Goal: Task Accomplishment & Management: Use online tool/utility

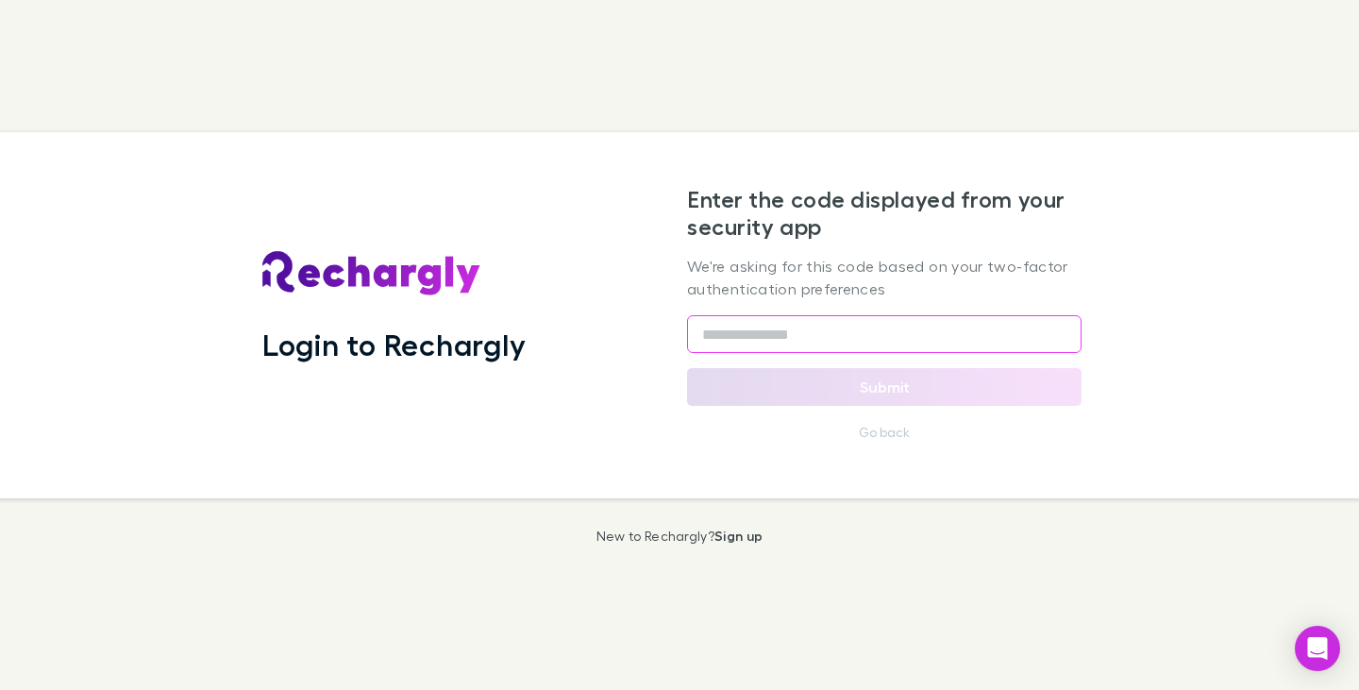
click at [832, 339] on input "text" at bounding box center [884, 334] width 394 height 38
click at [723, 327] on input "text" at bounding box center [884, 334] width 394 height 38
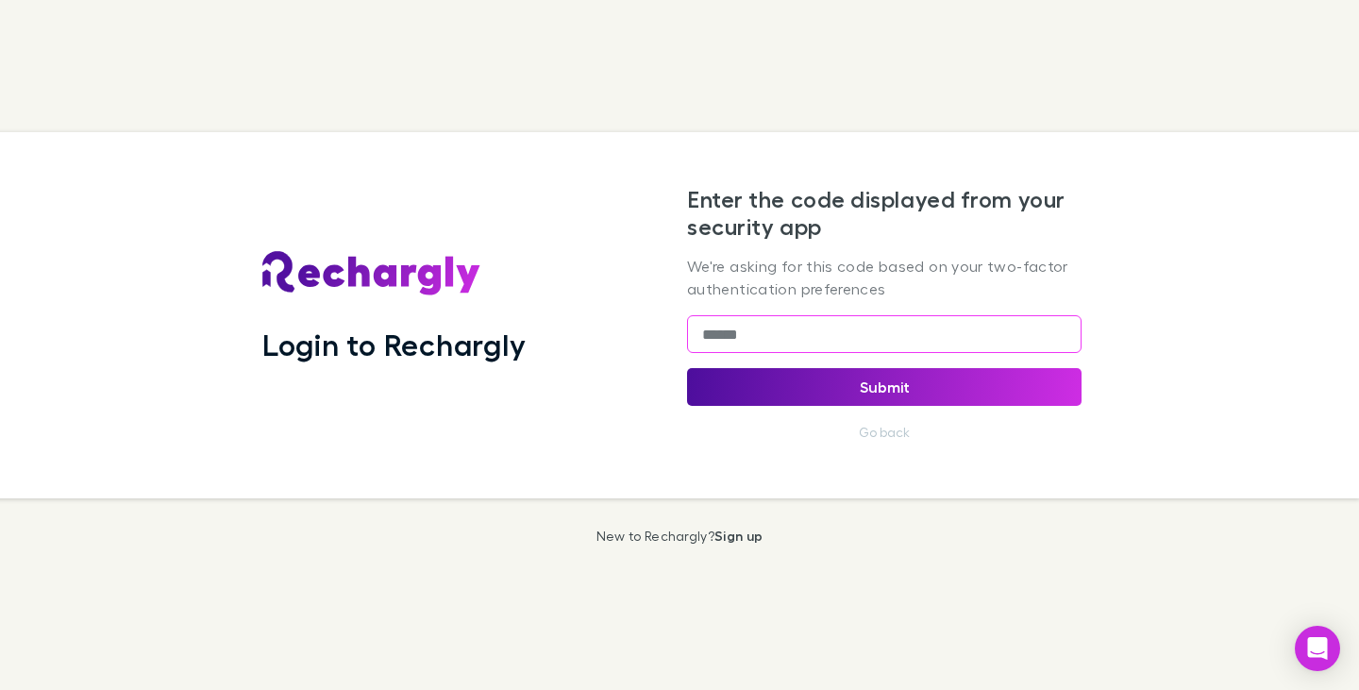
type input "******"
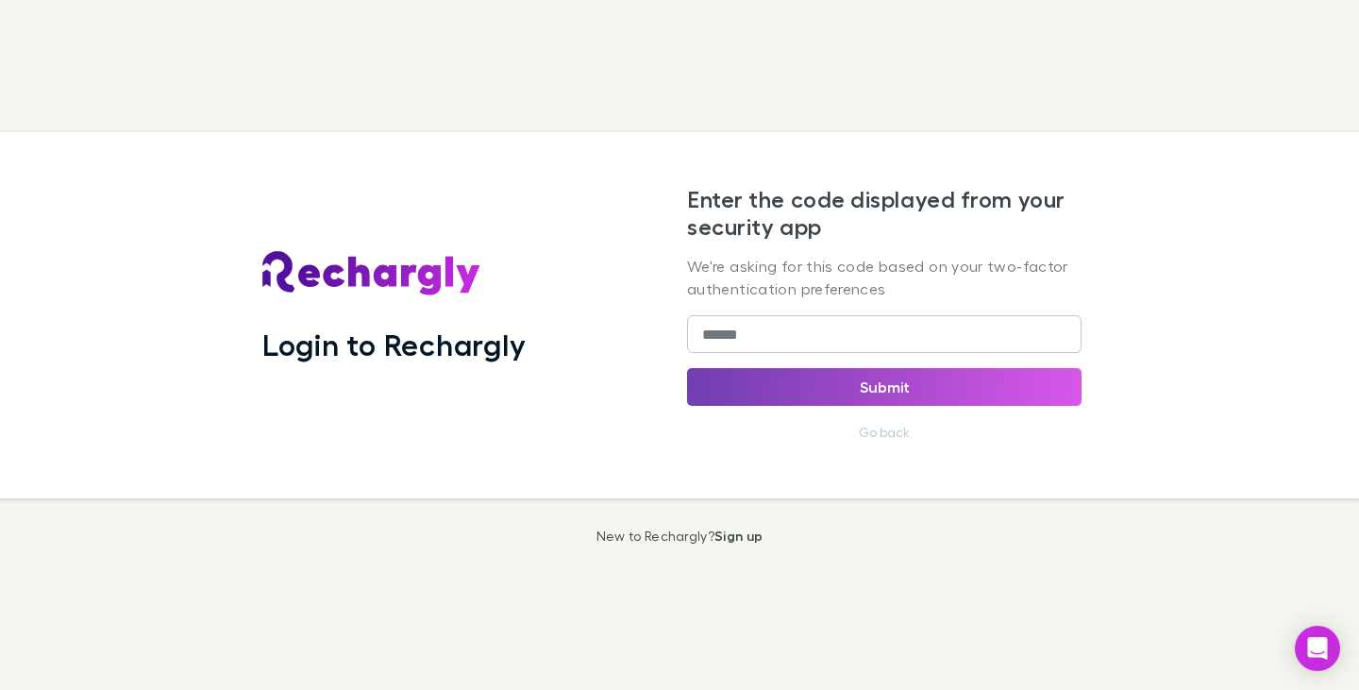
click at [886, 385] on button "Submit" at bounding box center [884, 387] width 394 height 38
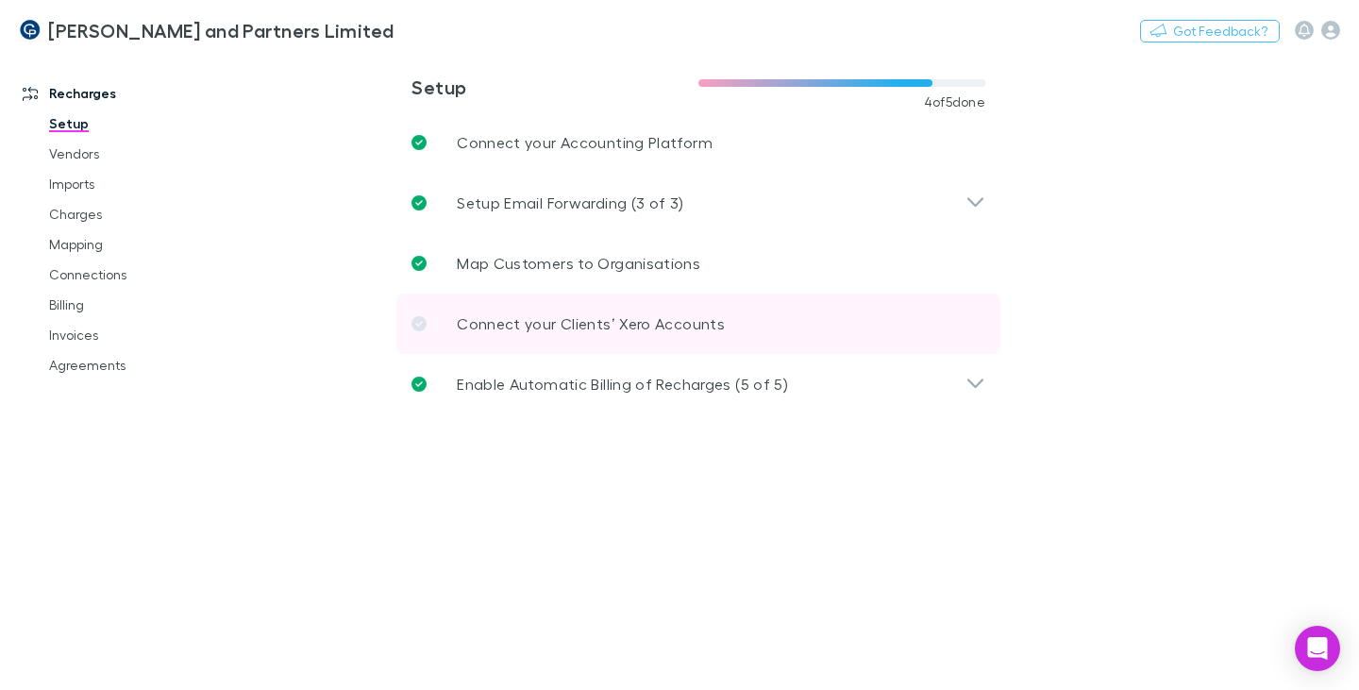
click at [416, 326] on icon at bounding box center [418, 323] width 15 height 15
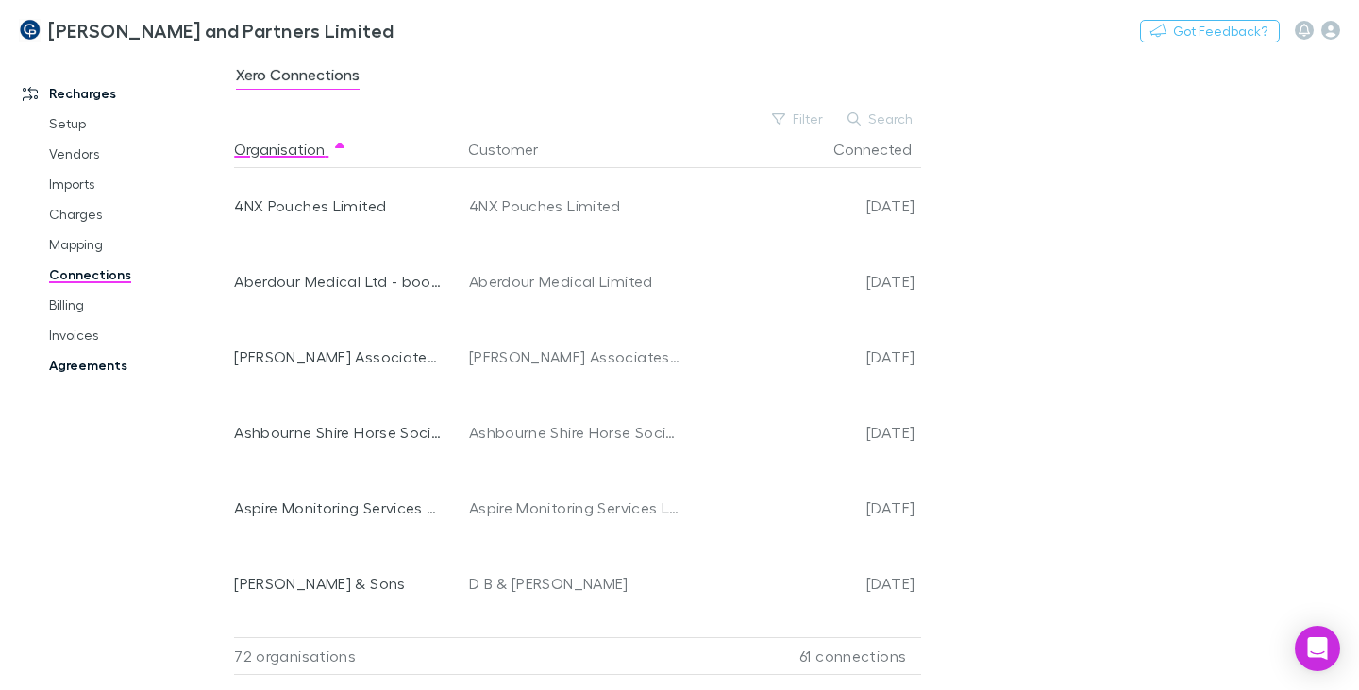
drag, startPoint x: 108, startPoint y: 366, endPoint x: 155, endPoint y: 366, distance: 47.2
click at [108, 366] on link "Agreements" at bounding box center [137, 365] width 214 height 30
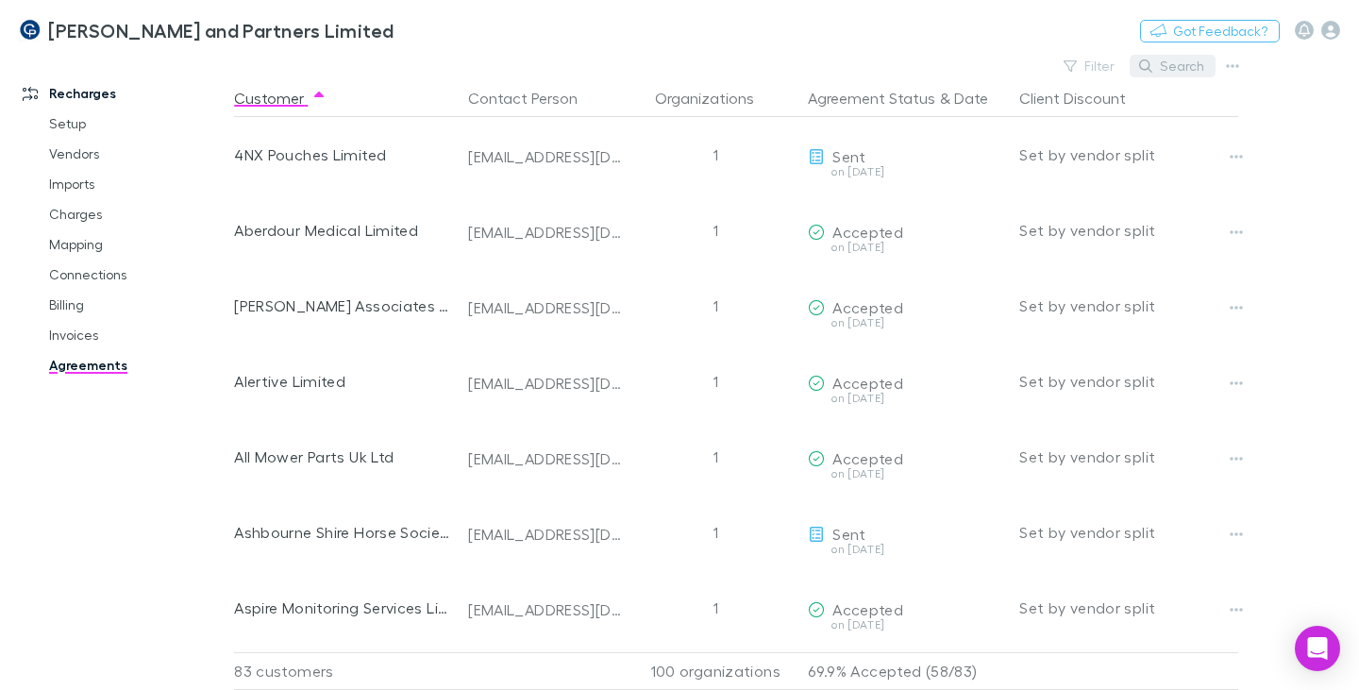
click at [1155, 65] on button "Search" at bounding box center [1172, 66] width 86 height 23
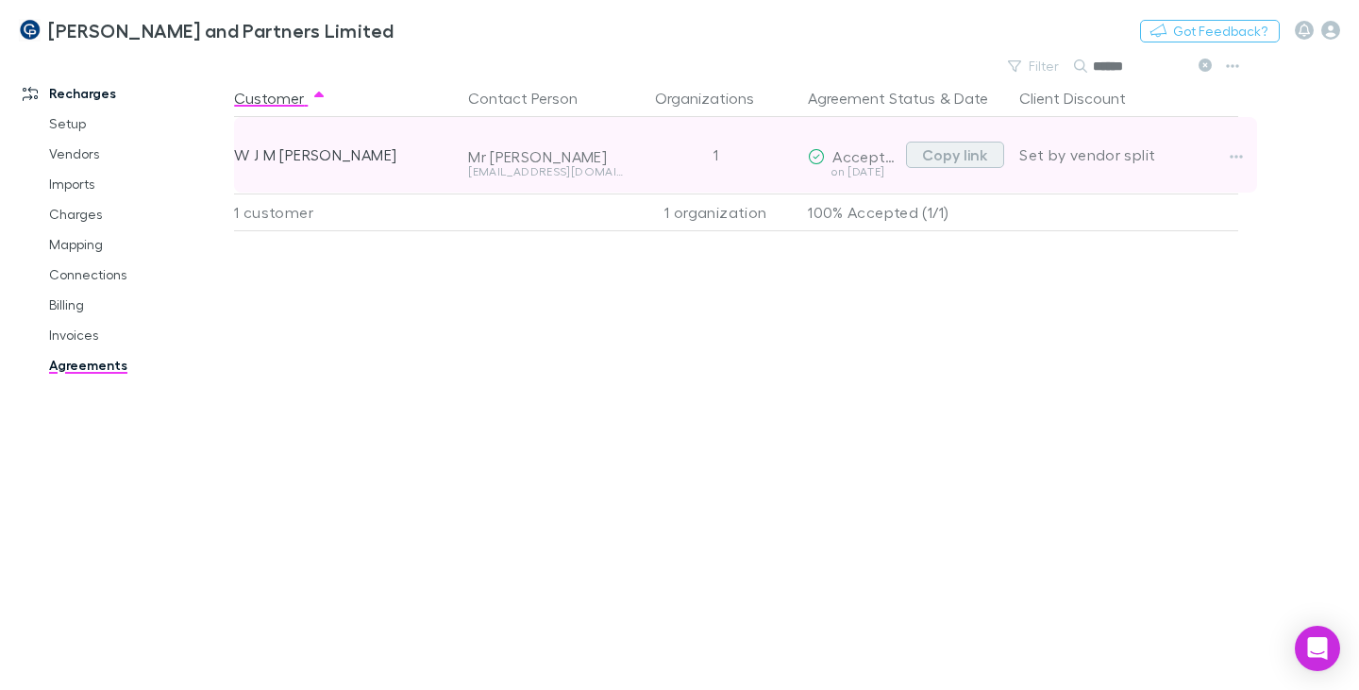
type input "******"
click at [943, 161] on button "Copy link" at bounding box center [955, 155] width 98 height 26
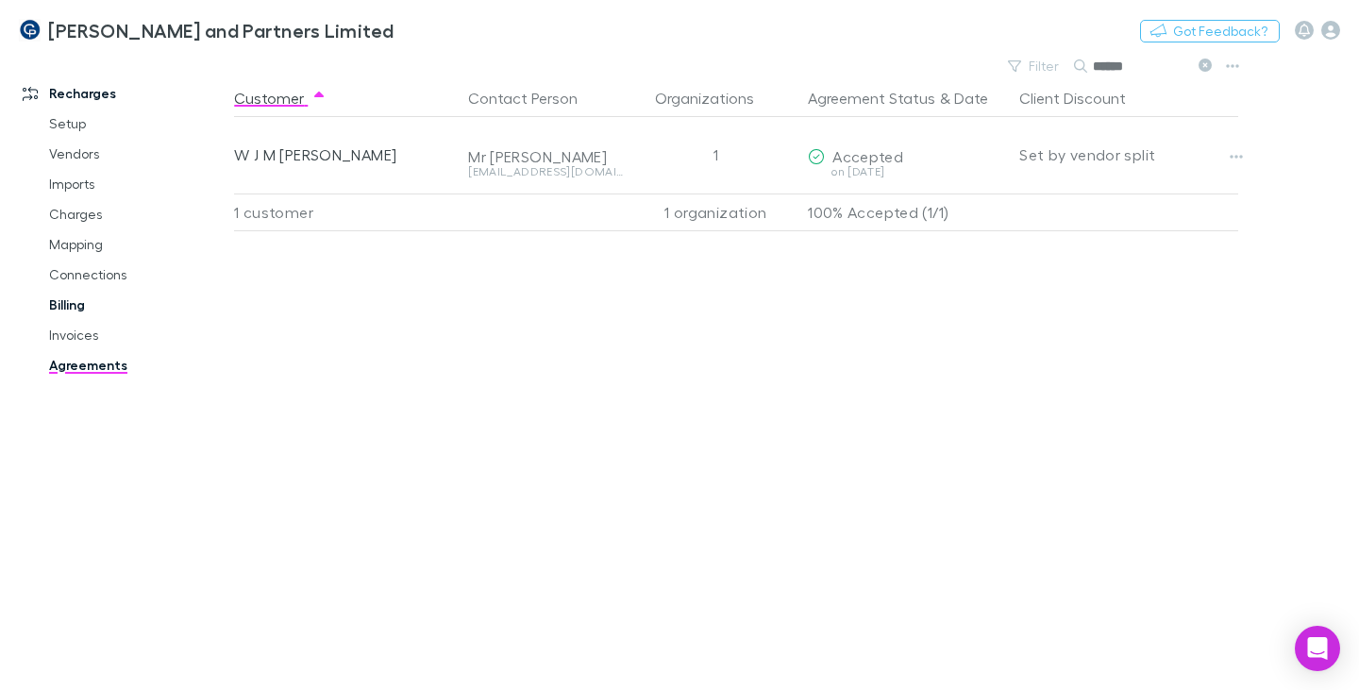
click at [69, 299] on link "Billing" at bounding box center [137, 305] width 214 height 30
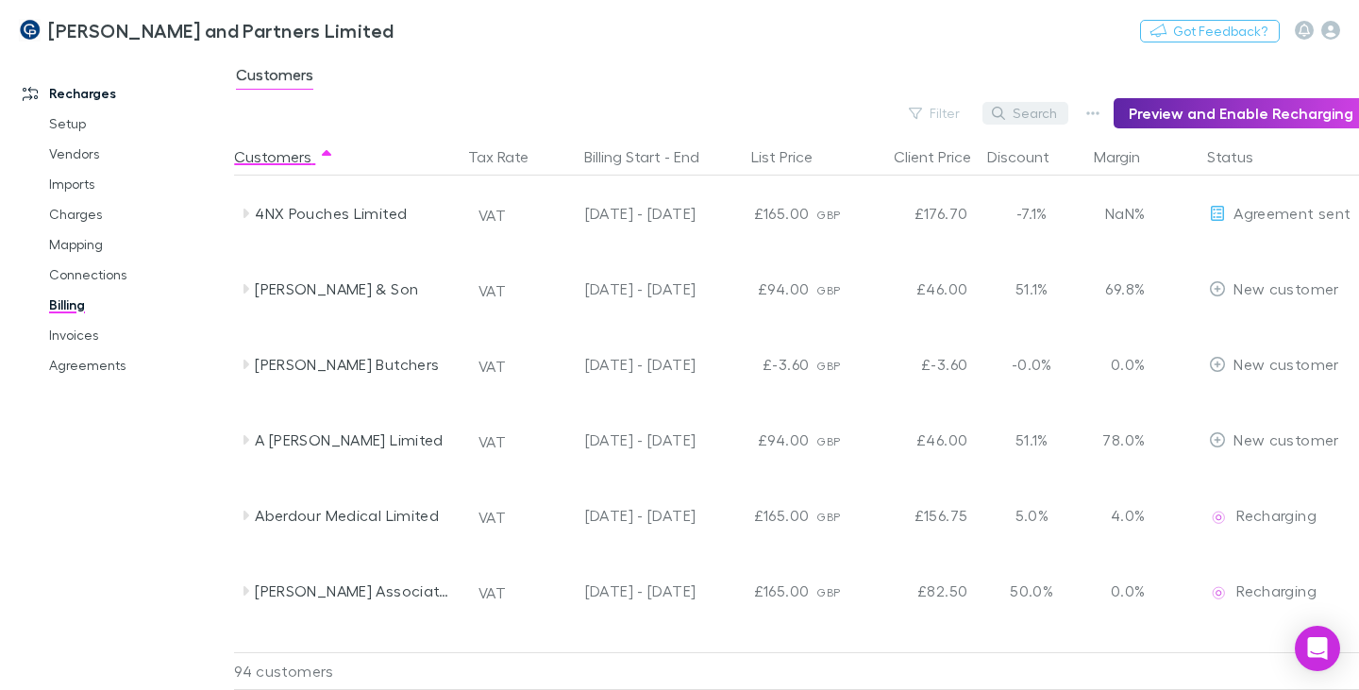
click at [1044, 112] on button "Search" at bounding box center [1025, 113] width 86 height 23
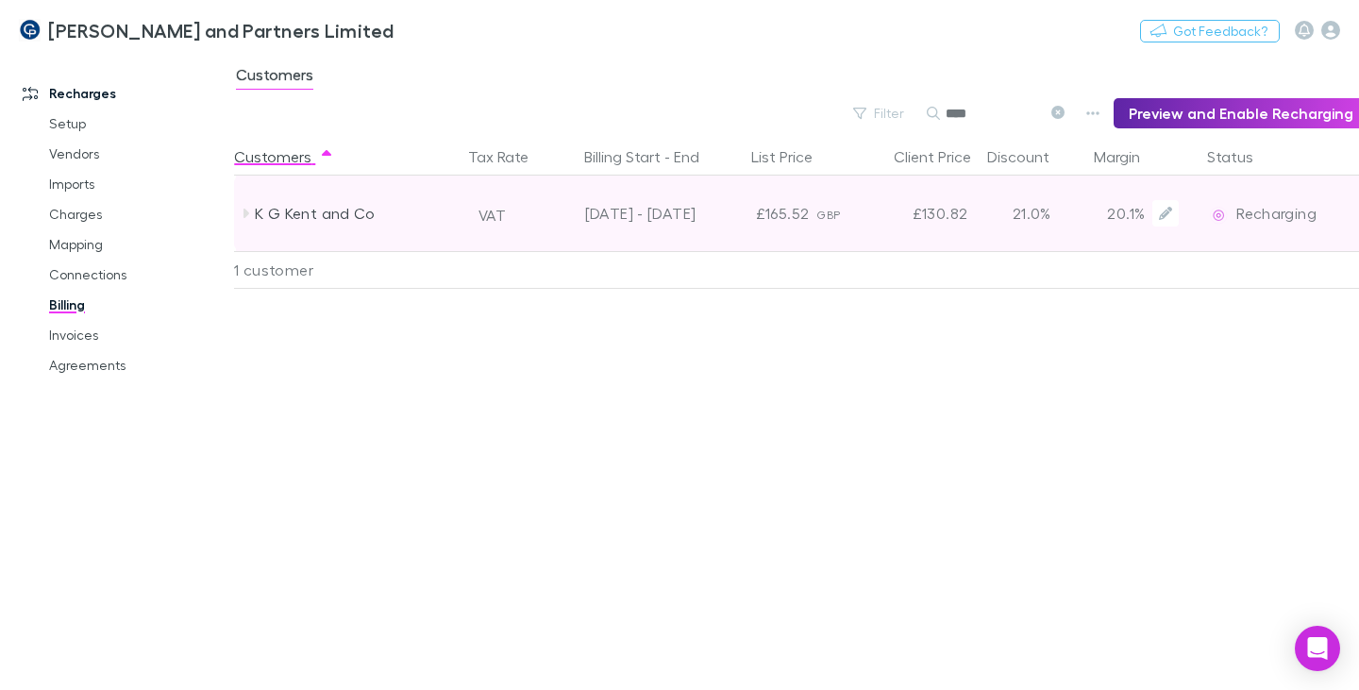
type input "****"
click at [314, 209] on div "K G Kent and Co" at bounding box center [355, 212] width 200 height 75
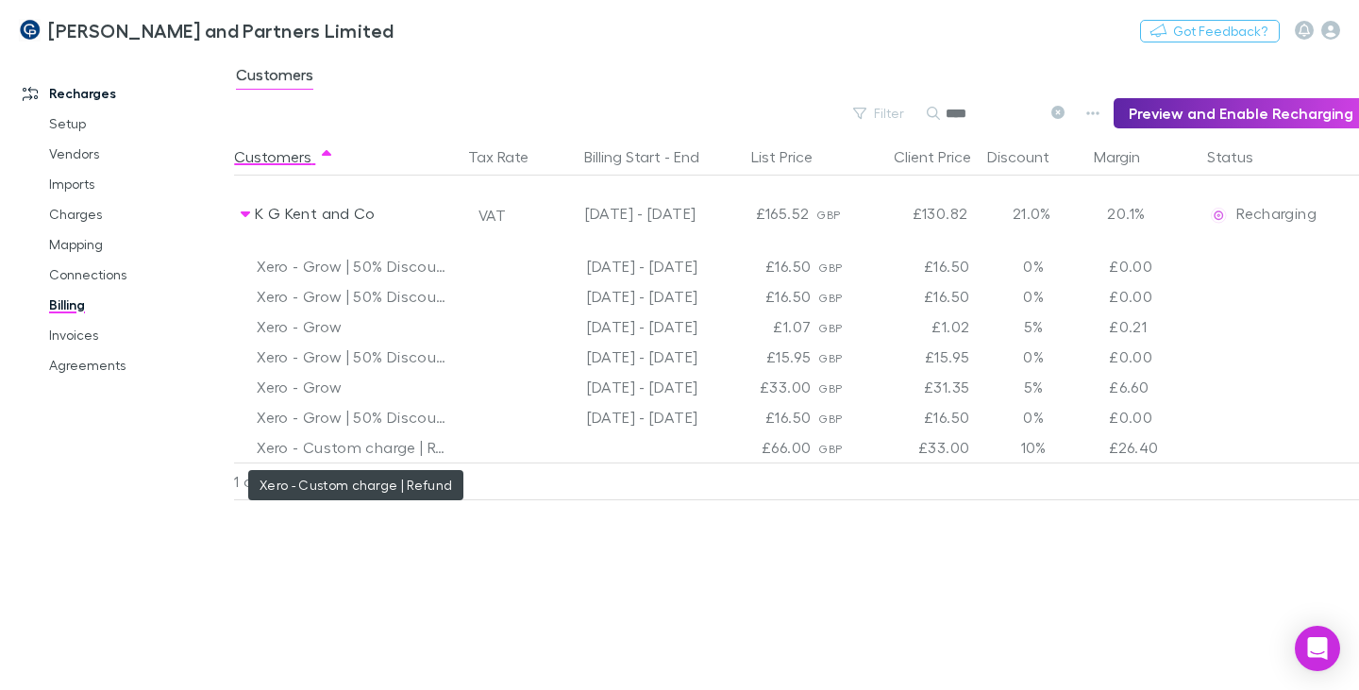
click at [403, 449] on div "Xero - Custom charge | Refund" at bounding box center [355, 447] width 196 height 30
drag, startPoint x: 403, startPoint y: 449, endPoint x: 823, endPoint y: 451, distance: 419.9
click at [823, 451] on span "GBP" at bounding box center [830, 449] width 24 height 14
click at [383, 451] on div "Xero - Custom charge | Refund" at bounding box center [355, 447] width 196 height 30
click at [290, 450] on div "Xero - Custom charge | Refund" at bounding box center [355, 447] width 196 height 30
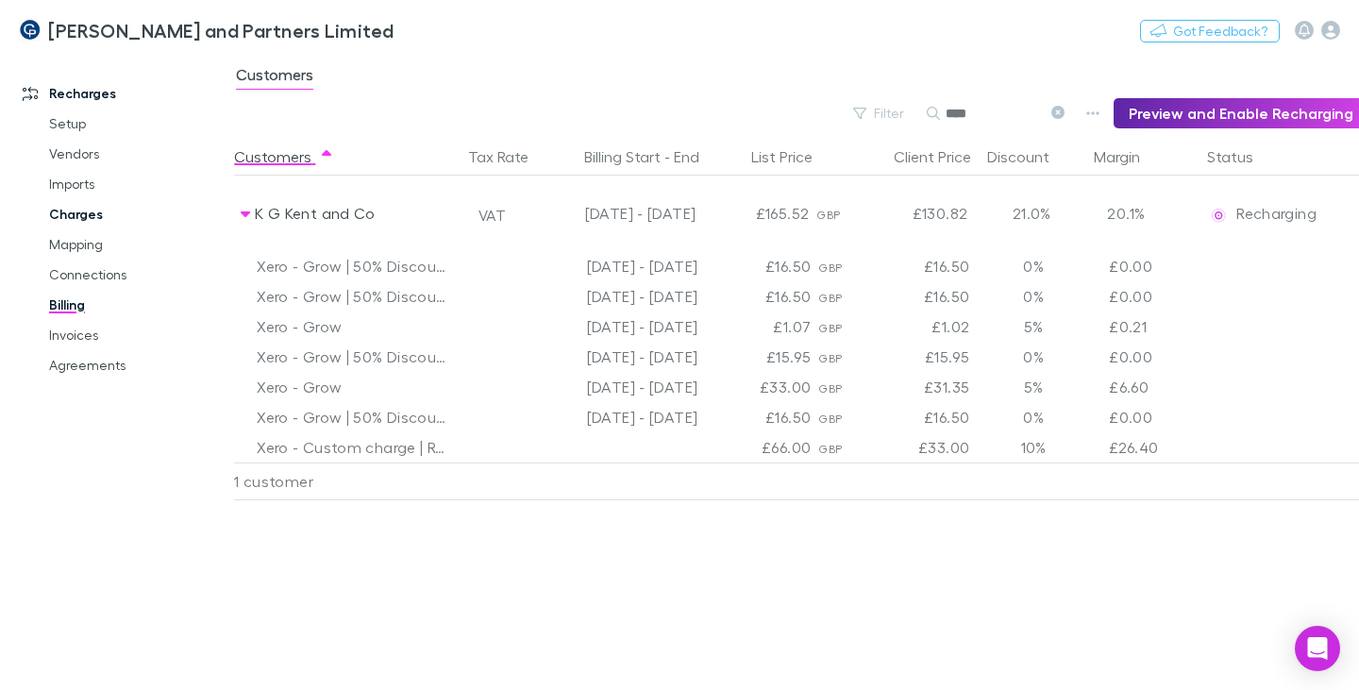
click at [71, 215] on link "Charges" at bounding box center [137, 214] width 214 height 30
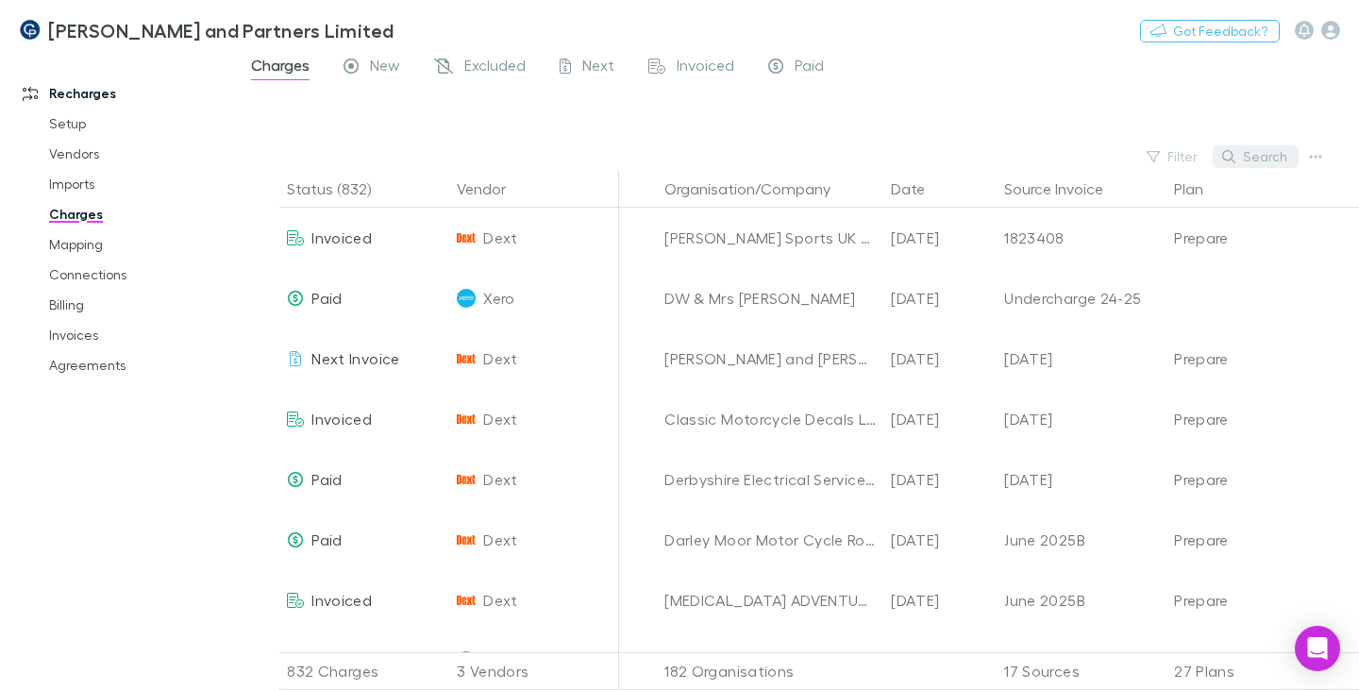
click at [1264, 154] on button "Search" at bounding box center [1255, 156] width 86 height 23
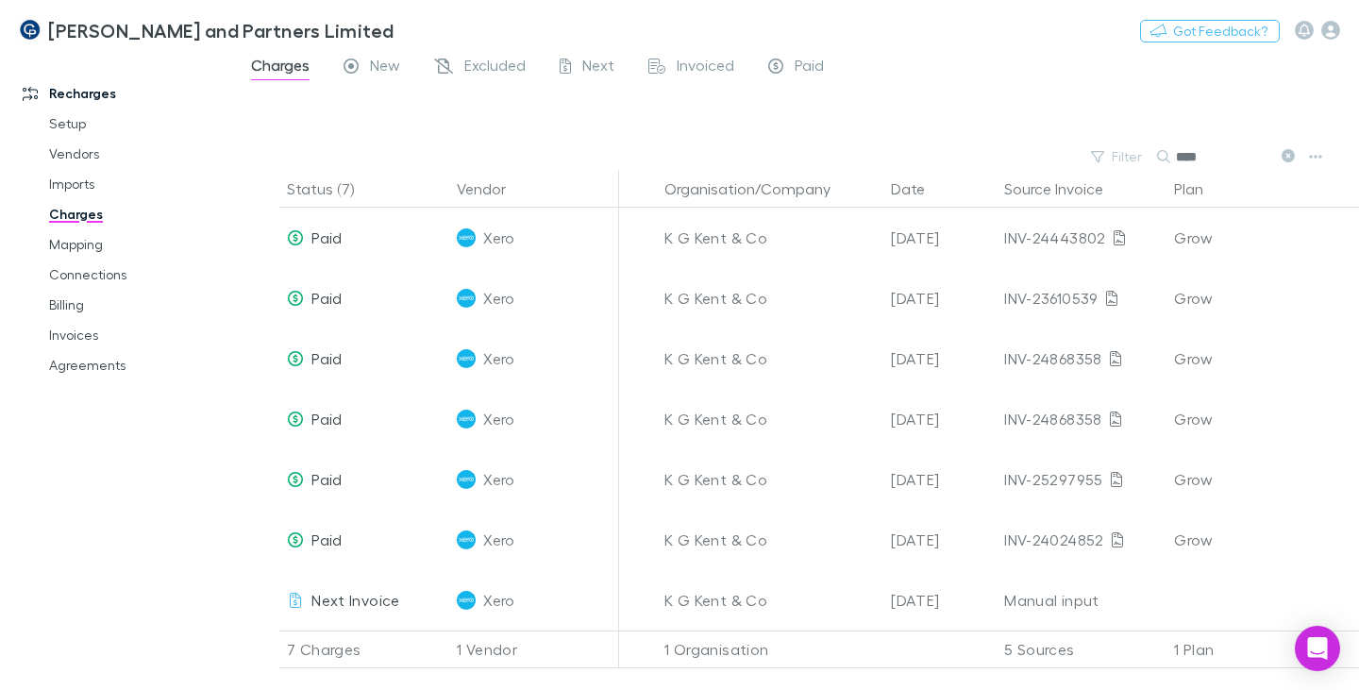
type input "****"
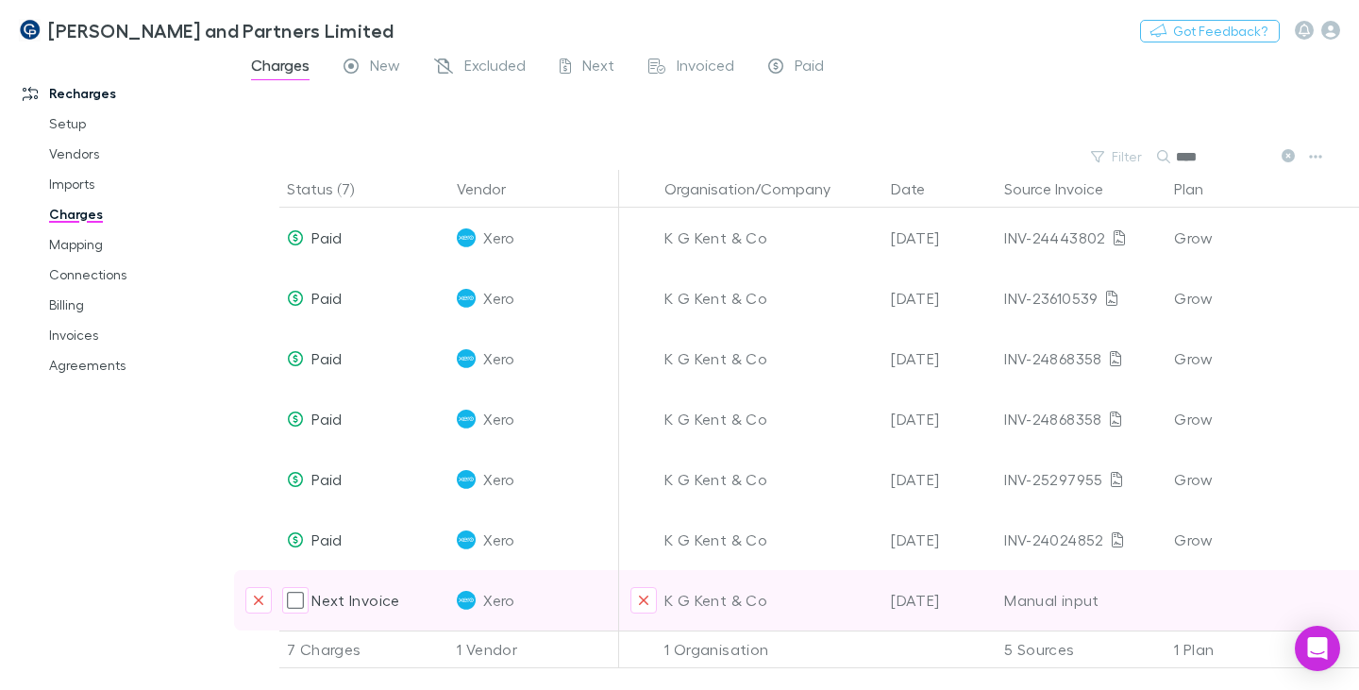
click at [380, 601] on span "Next Invoice" at bounding box center [355, 600] width 88 height 18
click at [715, 605] on div "K G Kent & Co" at bounding box center [769, 600] width 211 height 60
click at [991, 606] on div "04 Sep 2025" at bounding box center [939, 600] width 113 height 60
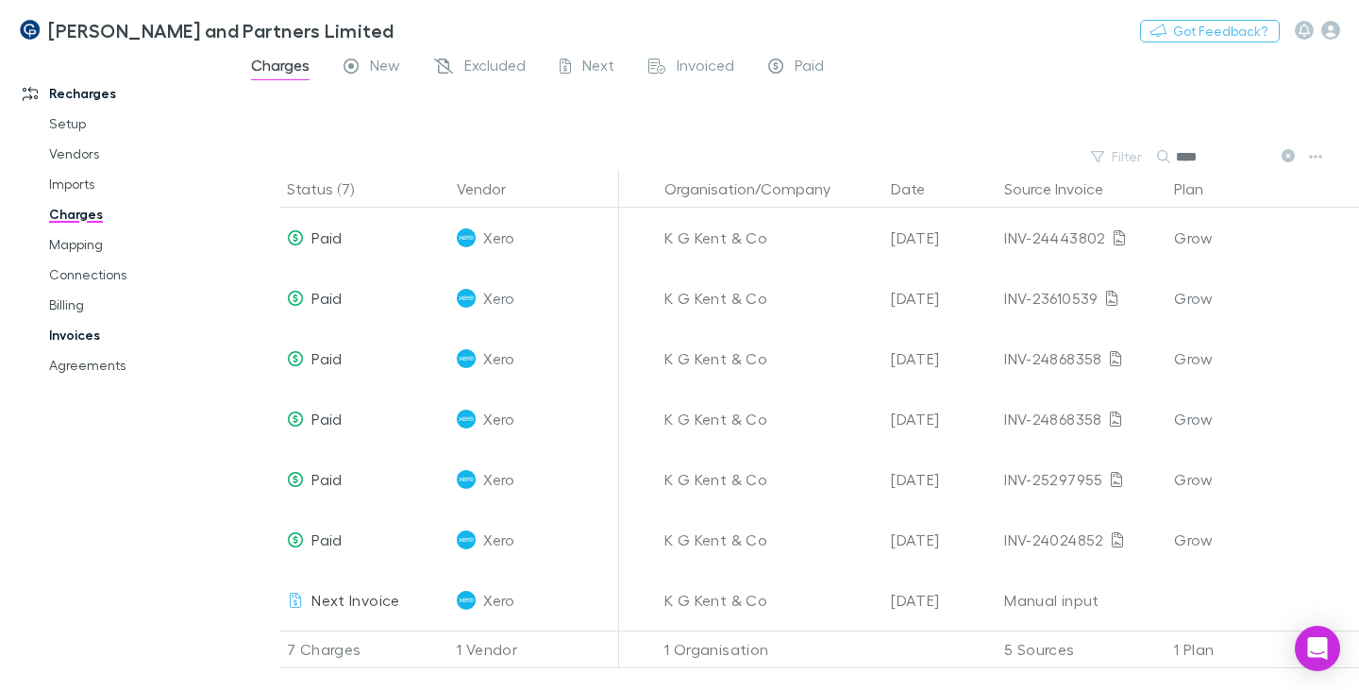
click at [87, 333] on link "Invoices" at bounding box center [137, 335] width 214 height 30
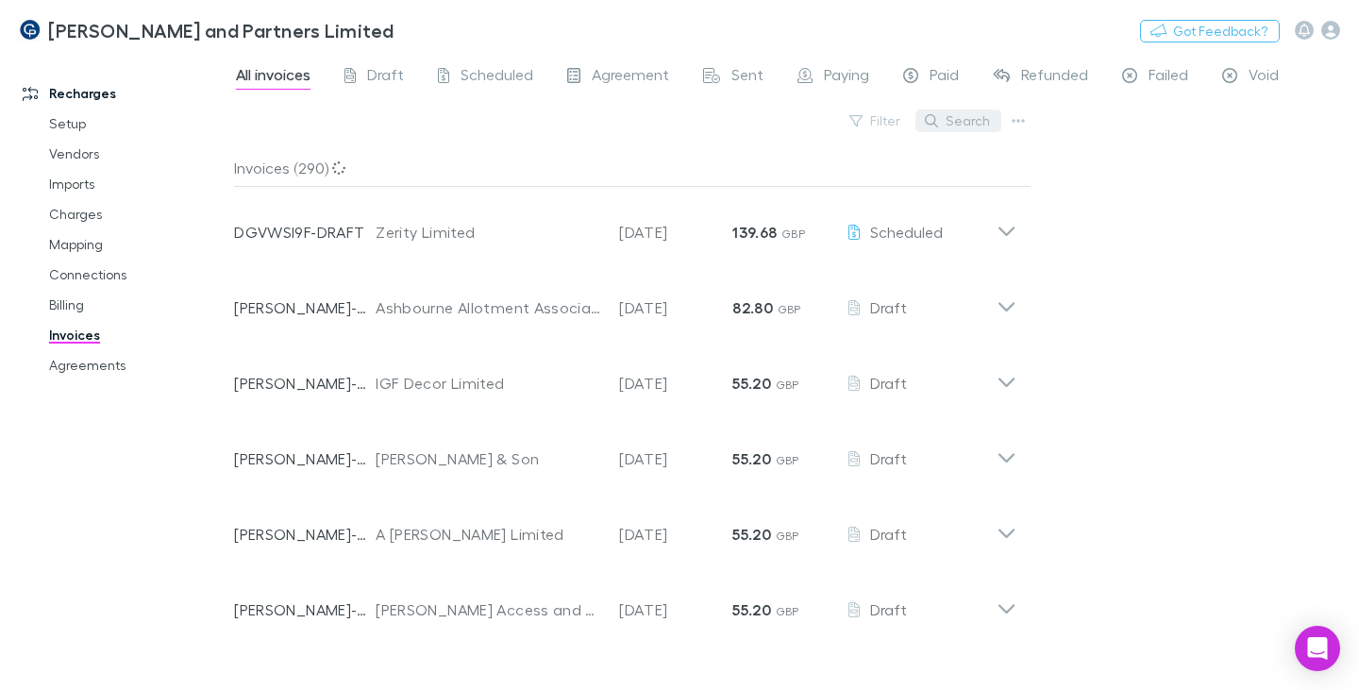
click at [974, 125] on button "Search" at bounding box center [958, 120] width 86 height 23
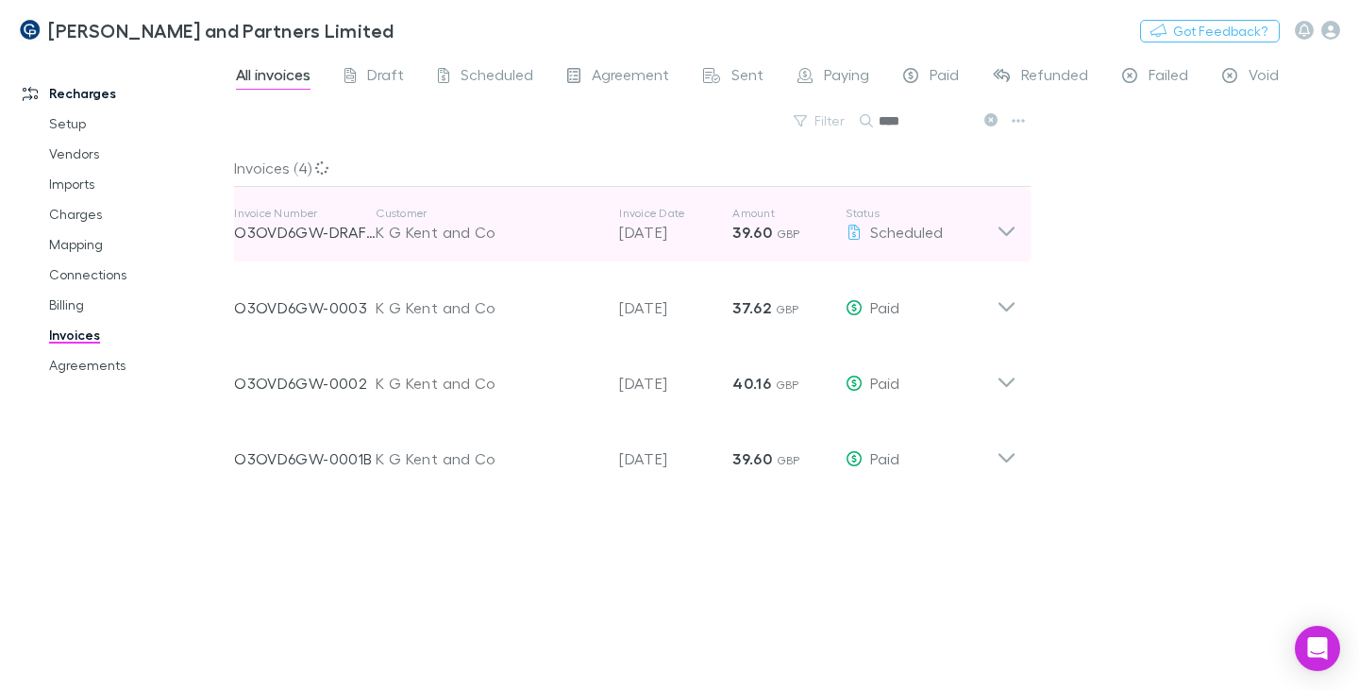
type input "****"
click at [451, 234] on div "K G Kent and Co" at bounding box center [488, 232] width 225 height 23
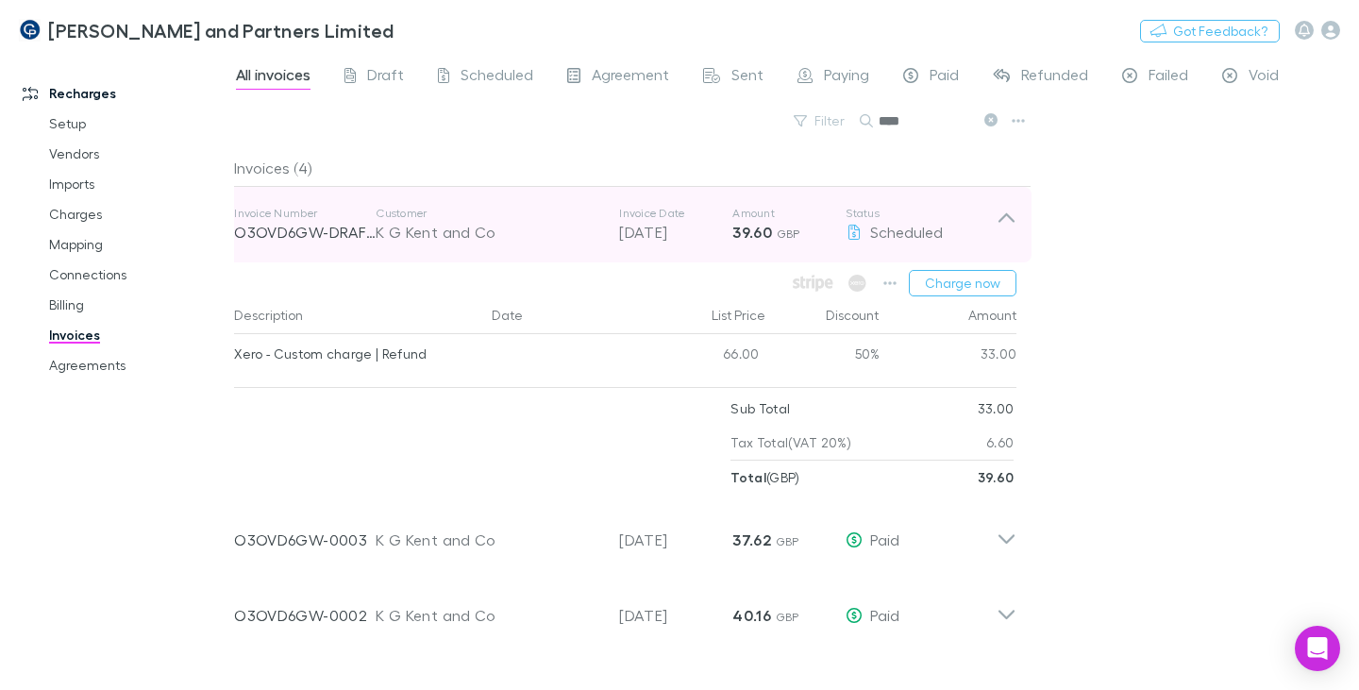
click at [1003, 217] on icon at bounding box center [1006, 217] width 16 height 9
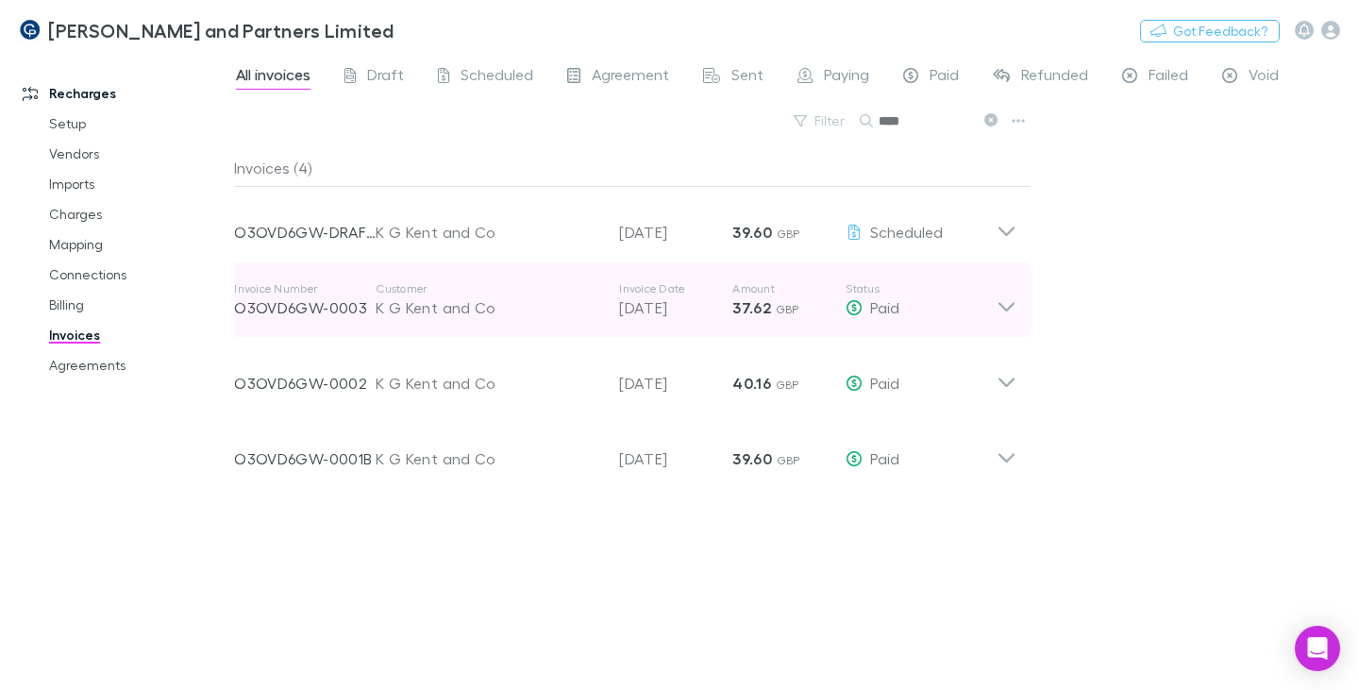
click at [421, 310] on div "K G Kent and Co" at bounding box center [488, 307] width 225 height 23
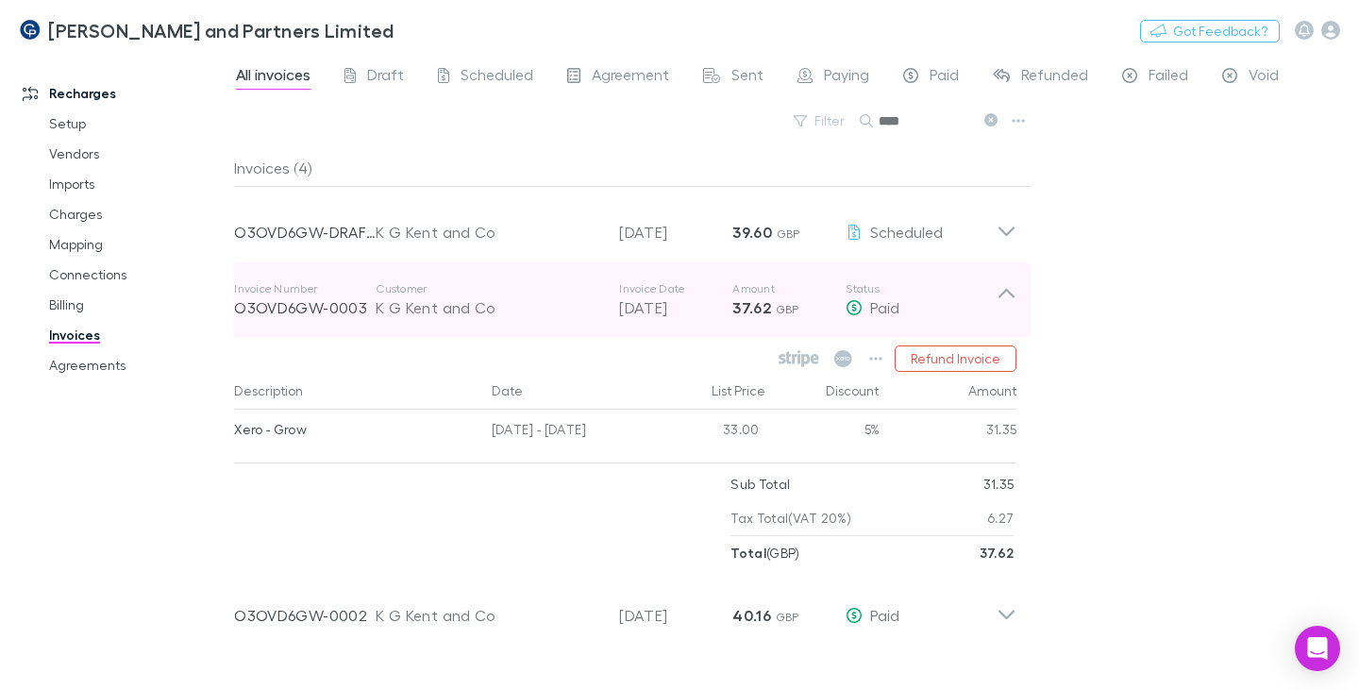
click at [1000, 292] on icon at bounding box center [1006, 300] width 20 height 38
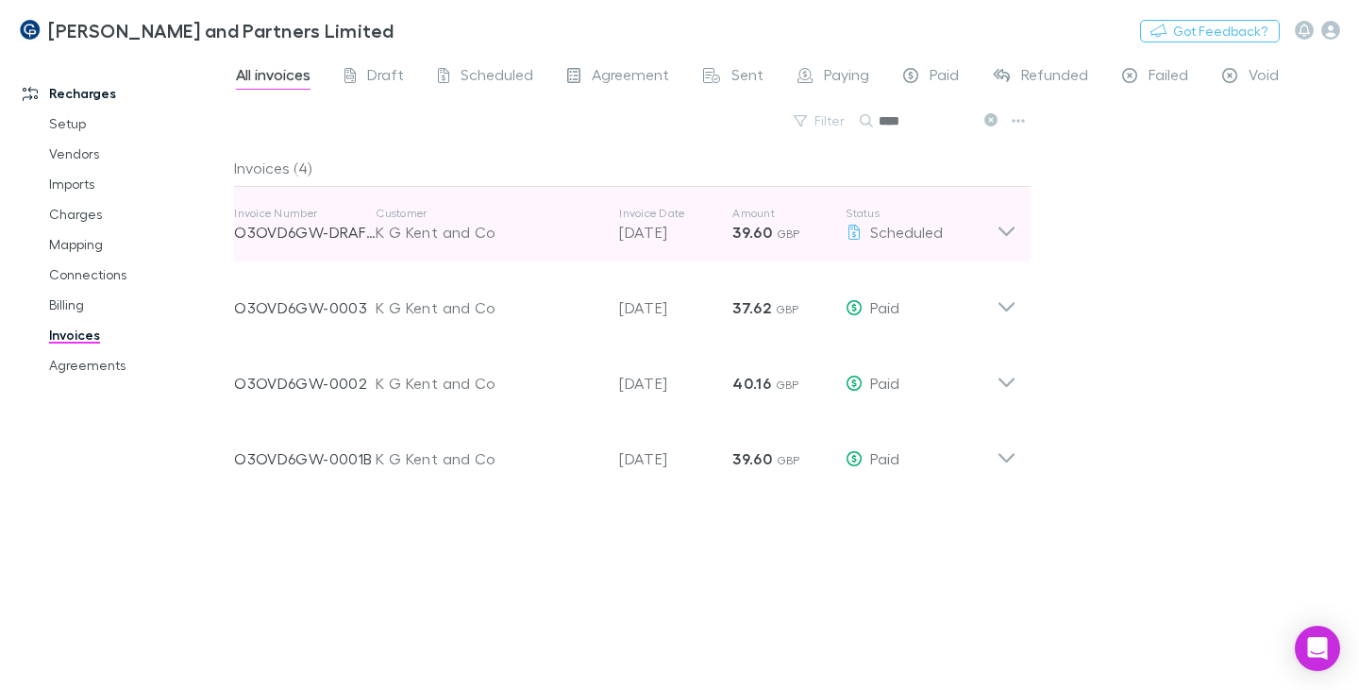
click at [451, 228] on div "K G Kent and Co" at bounding box center [488, 232] width 225 height 23
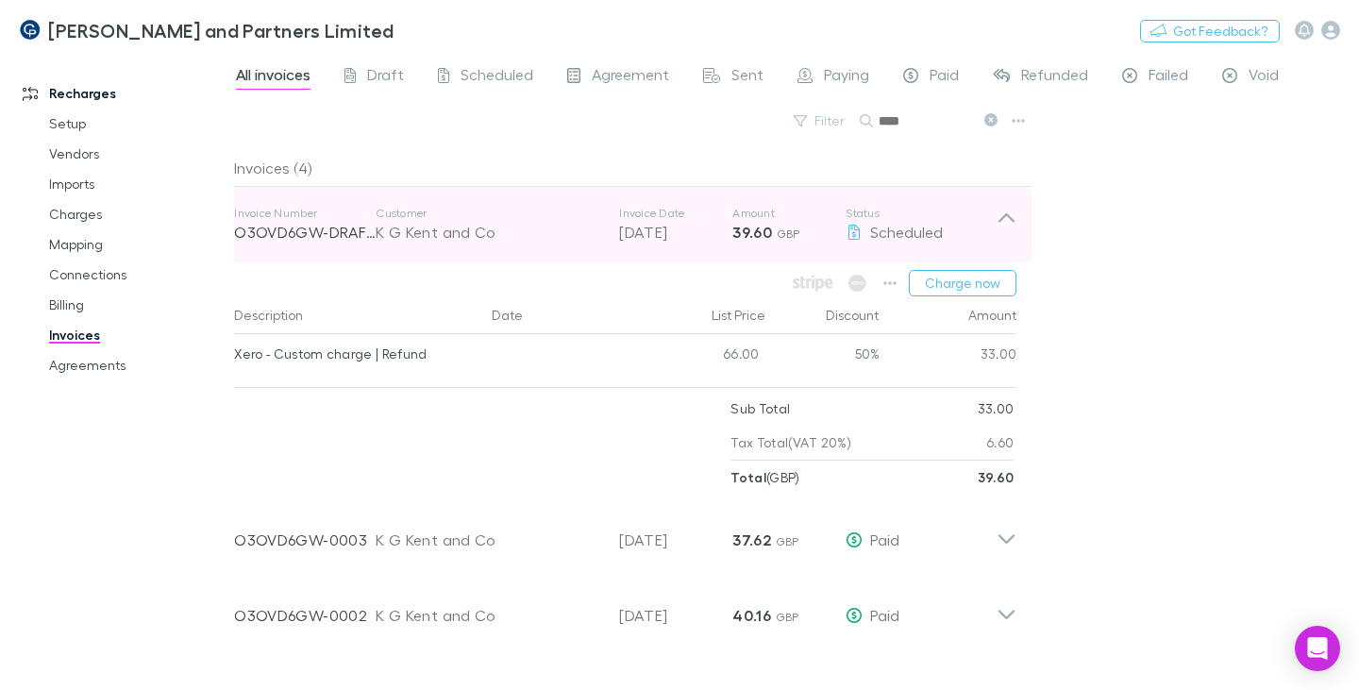
click at [451, 228] on div "K G Kent and Co" at bounding box center [488, 232] width 225 height 23
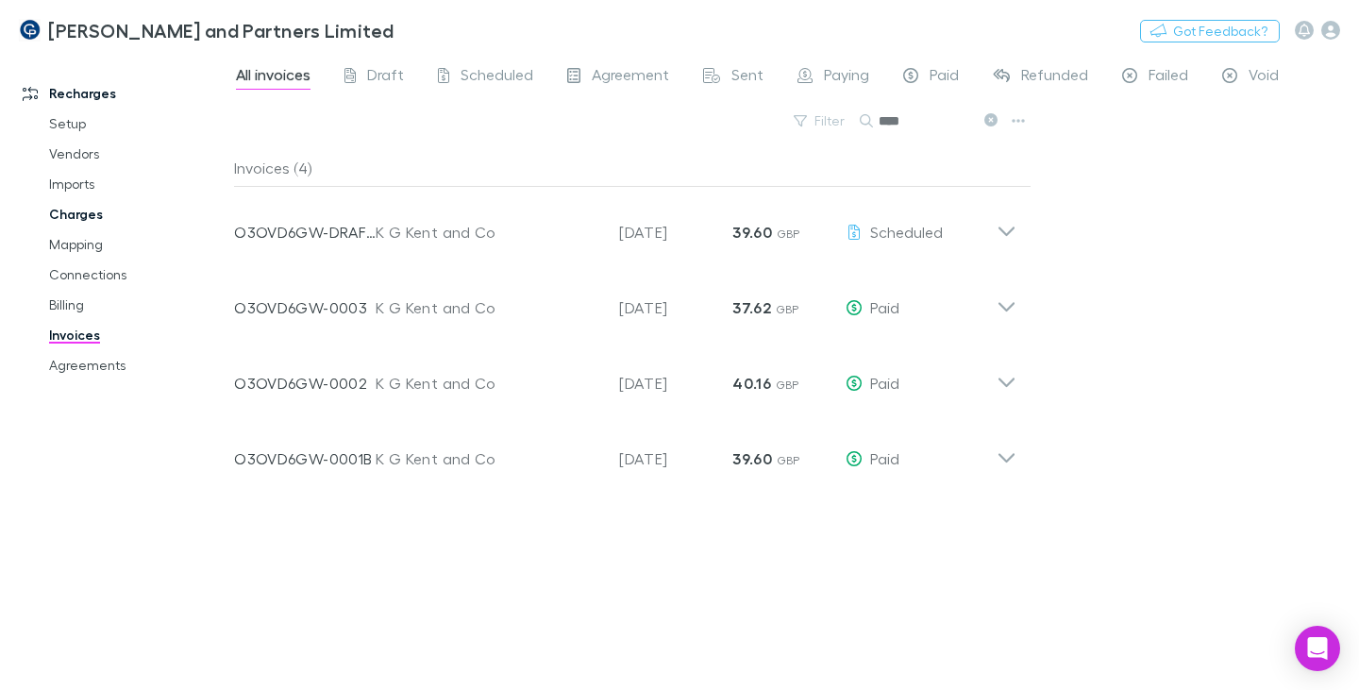
click at [85, 213] on link "Charges" at bounding box center [137, 214] width 214 height 30
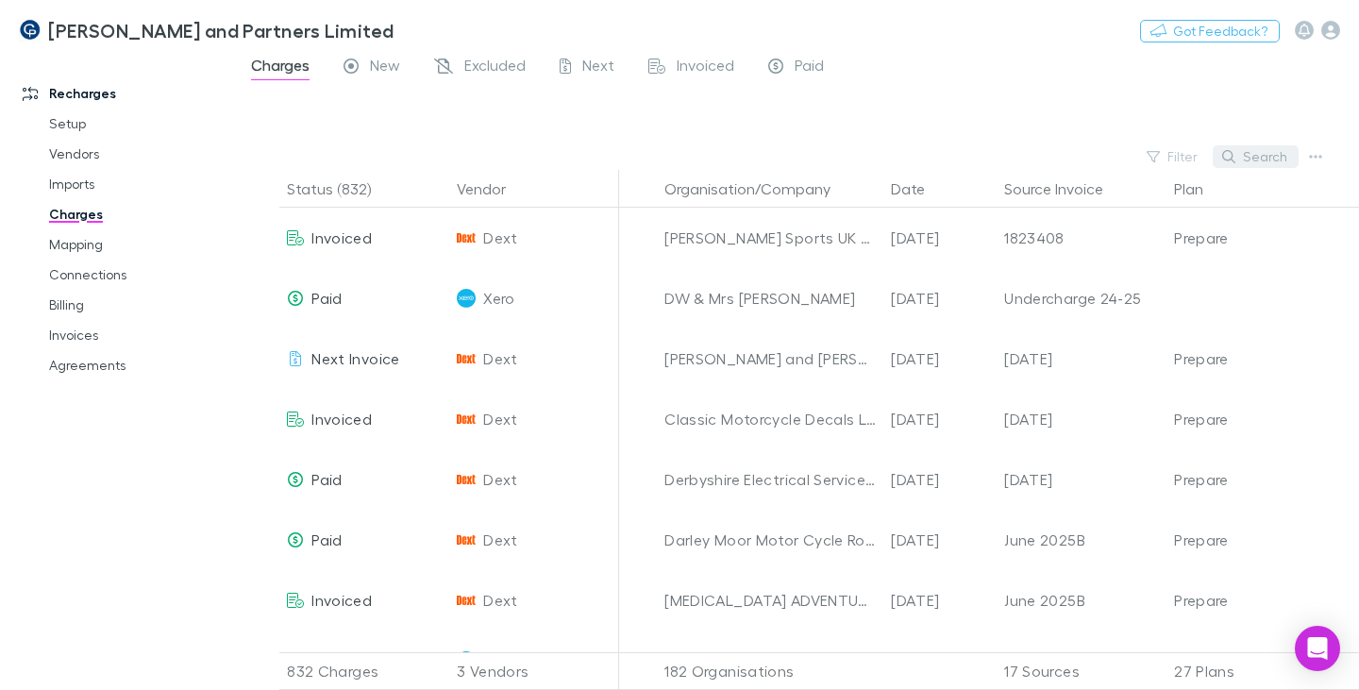
click at [1240, 152] on button "Search" at bounding box center [1255, 156] width 86 height 23
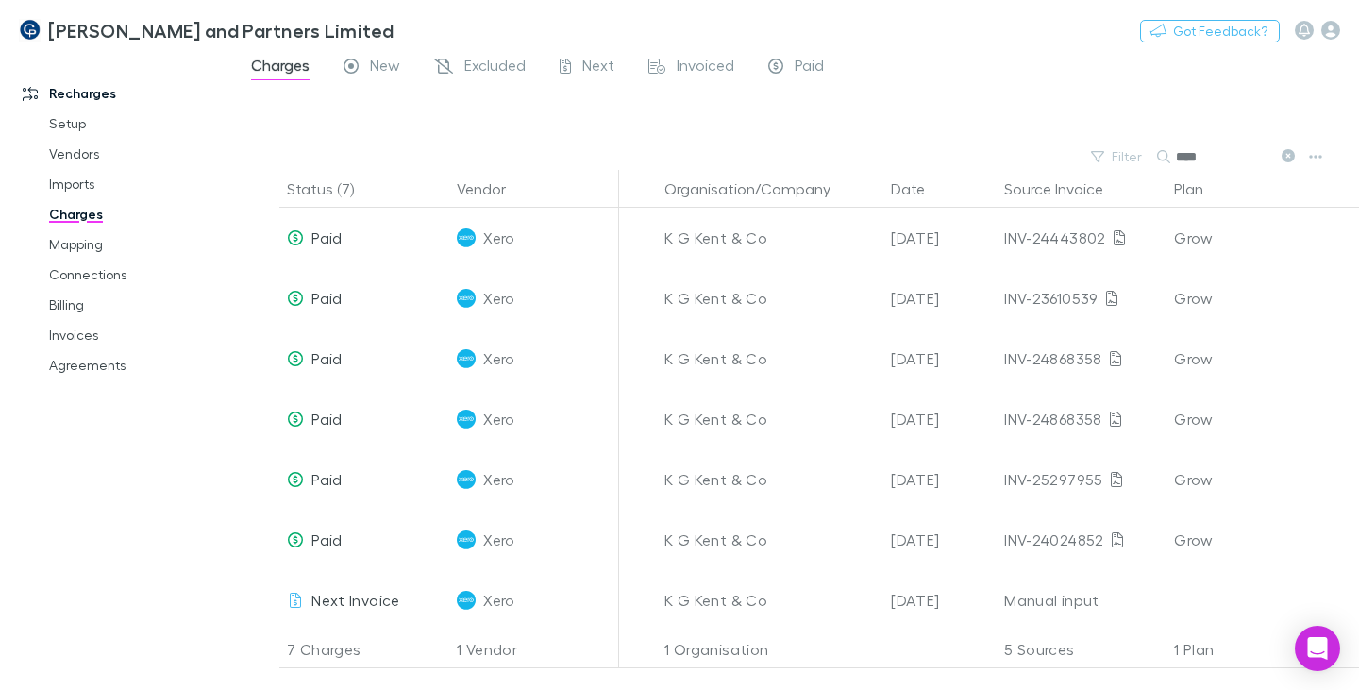
type input "****"
click at [597, 64] on span "Next" at bounding box center [598, 68] width 32 height 25
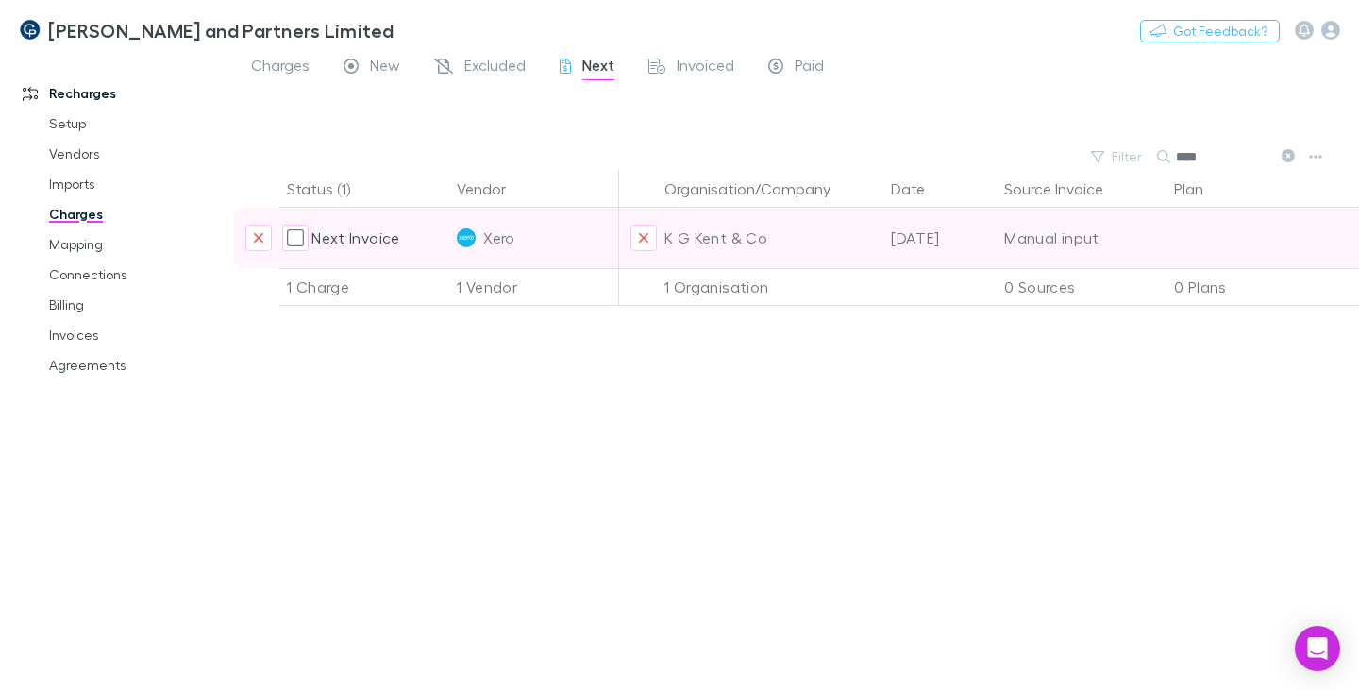
click at [376, 240] on span "Next Invoice" at bounding box center [355, 237] width 88 height 18
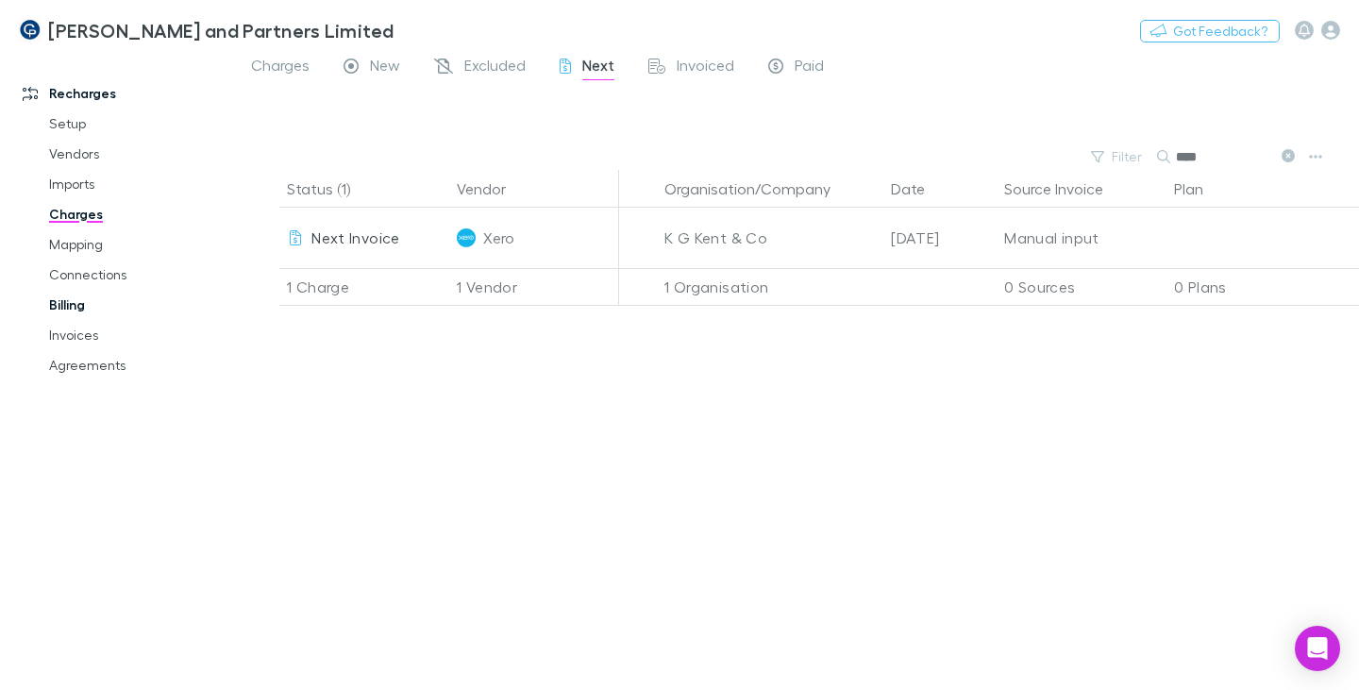
click at [84, 301] on link "Billing" at bounding box center [137, 305] width 214 height 30
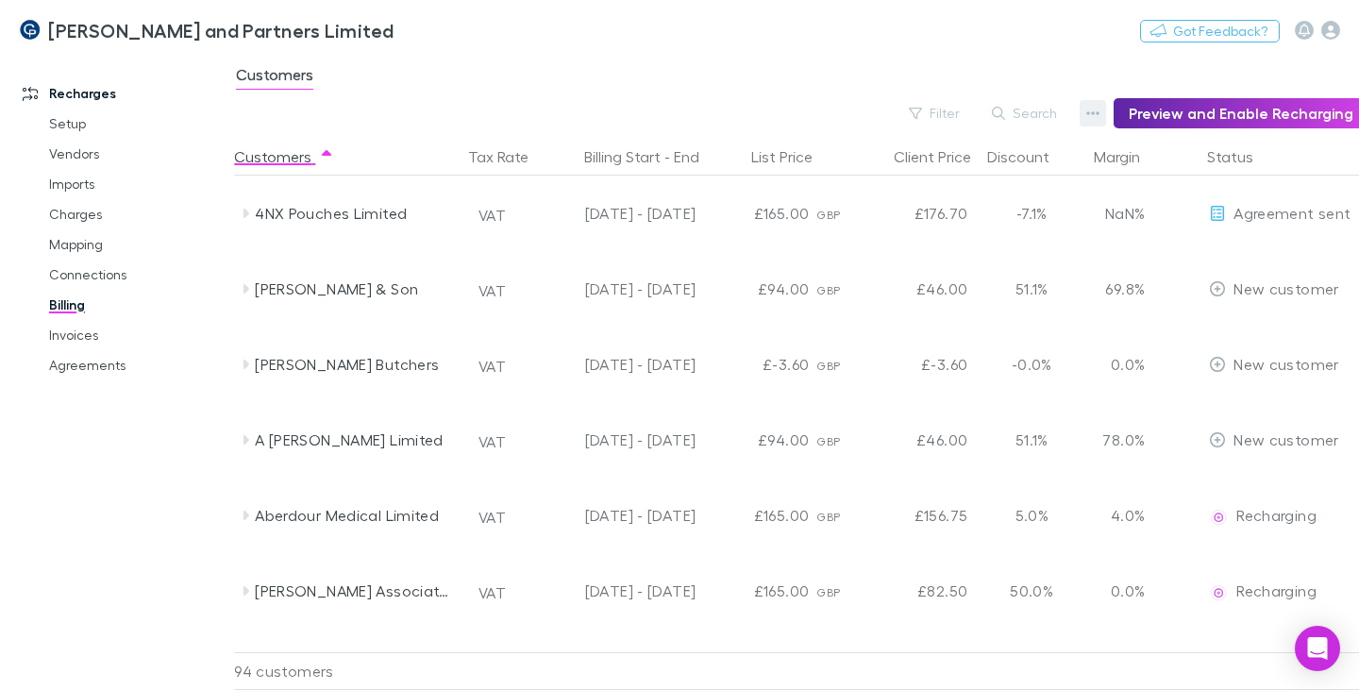
click at [1095, 118] on icon "button" at bounding box center [1092, 113] width 13 height 15
click at [81, 336] on div at bounding box center [679, 345] width 1359 height 690
click at [82, 307] on link "Billing" at bounding box center [137, 305] width 214 height 30
click at [81, 335] on link "Invoices" at bounding box center [137, 335] width 214 height 30
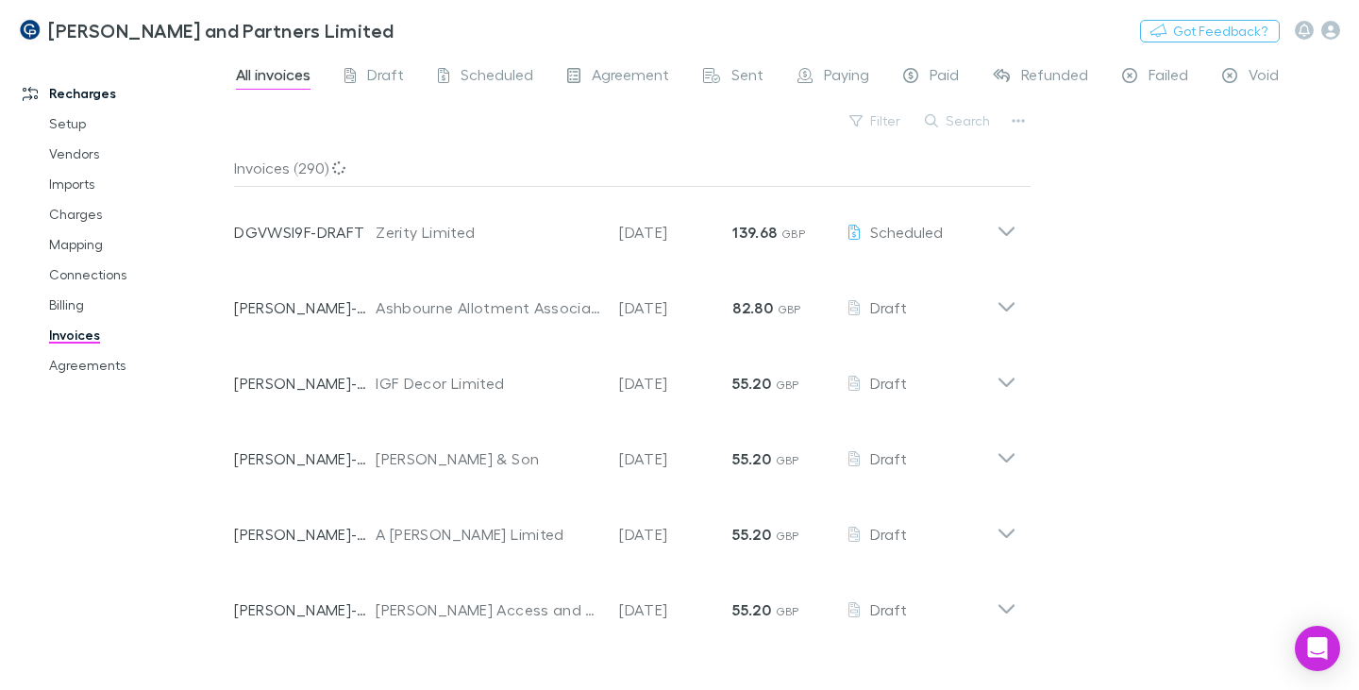
click at [81, 332] on link "Invoices" at bounding box center [137, 335] width 214 height 30
click at [1012, 116] on icon "button" at bounding box center [1017, 120] width 13 height 15
click at [73, 308] on div at bounding box center [679, 345] width 1359 height 690
click at [74, 308] on link "Billing" at bounding box center [137, 305] width 214 height 30
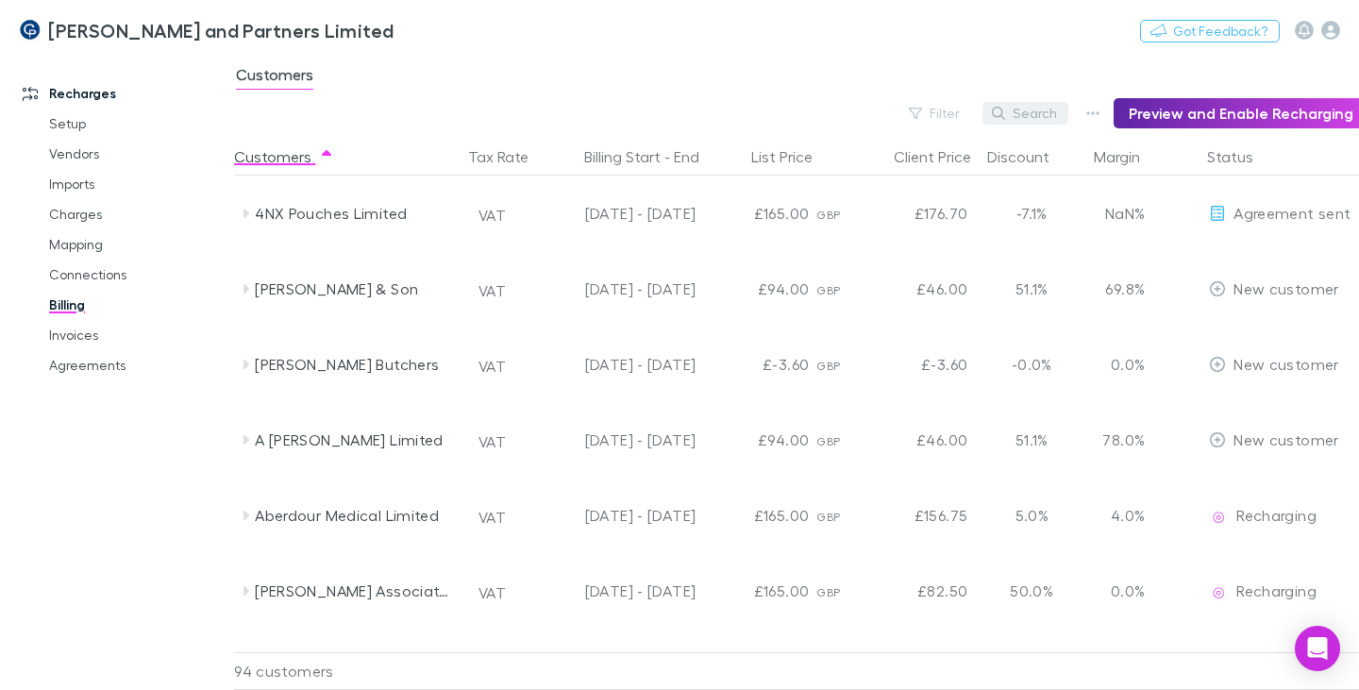
click at [1045, 117] on button "Search" at bounding box center [1025, 113] width 86 height 23
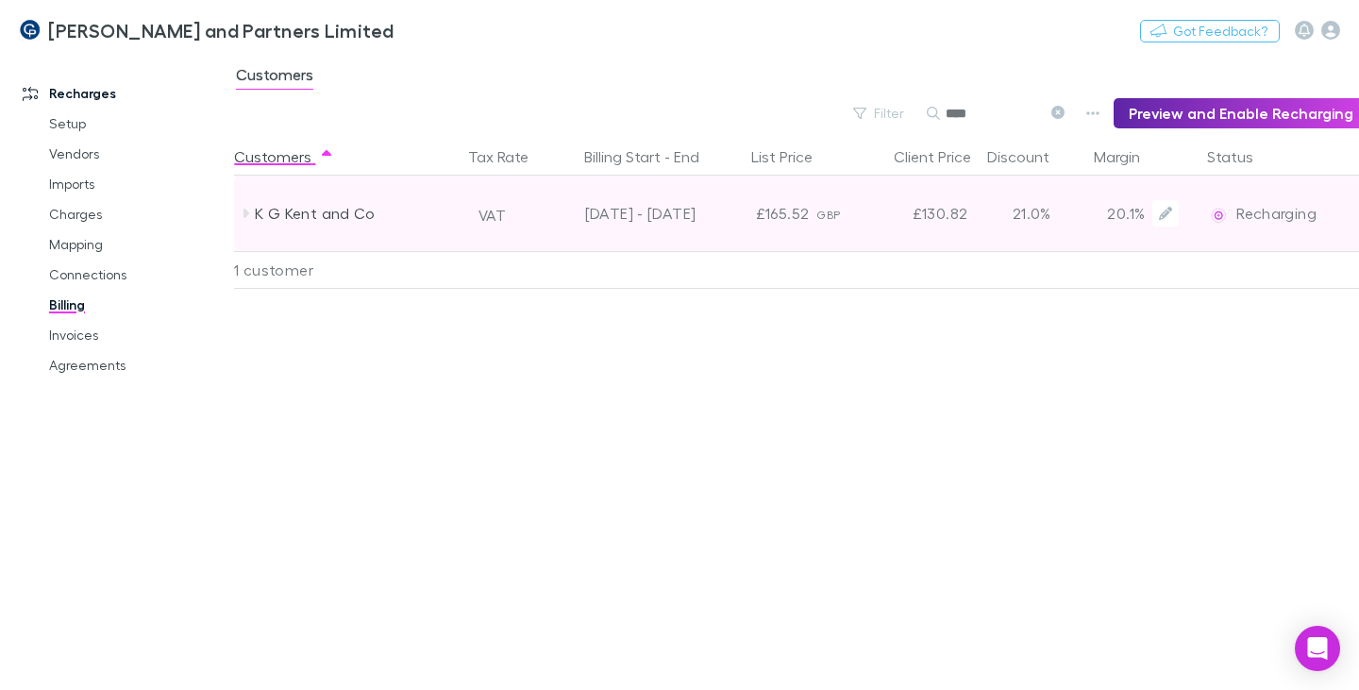
type input "****"
click at [331, 216] on div "K G Kent and Co" at bounding box center [355, 212] width 200 height 75
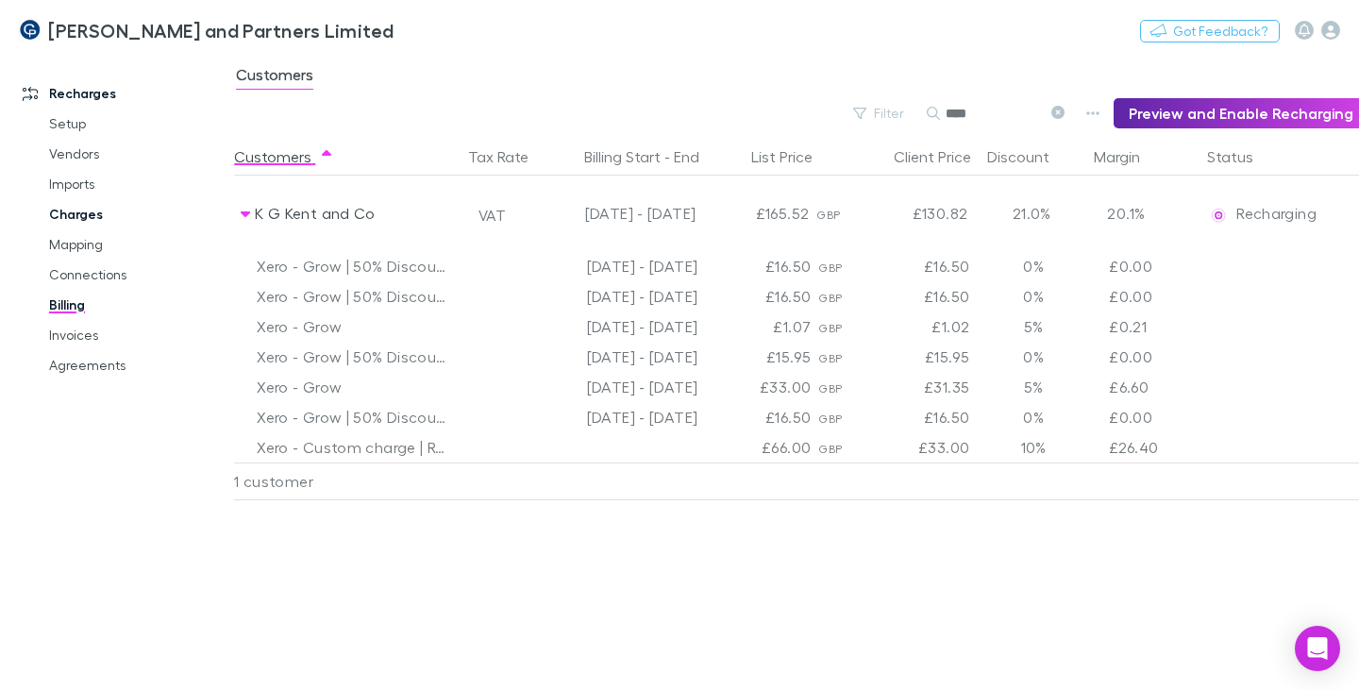
click at [93, 215] on link "Charges" at bounding box center [137, 214] width 214 height 30
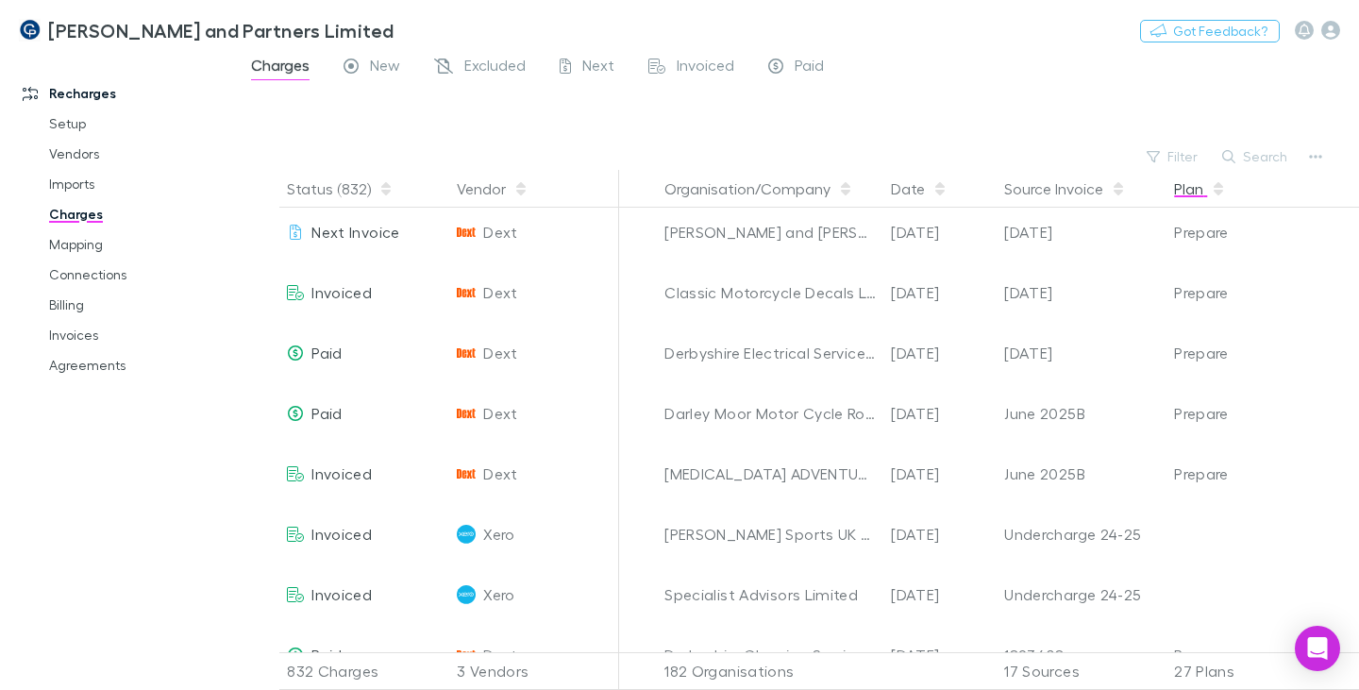
scroll to position [94, 0]
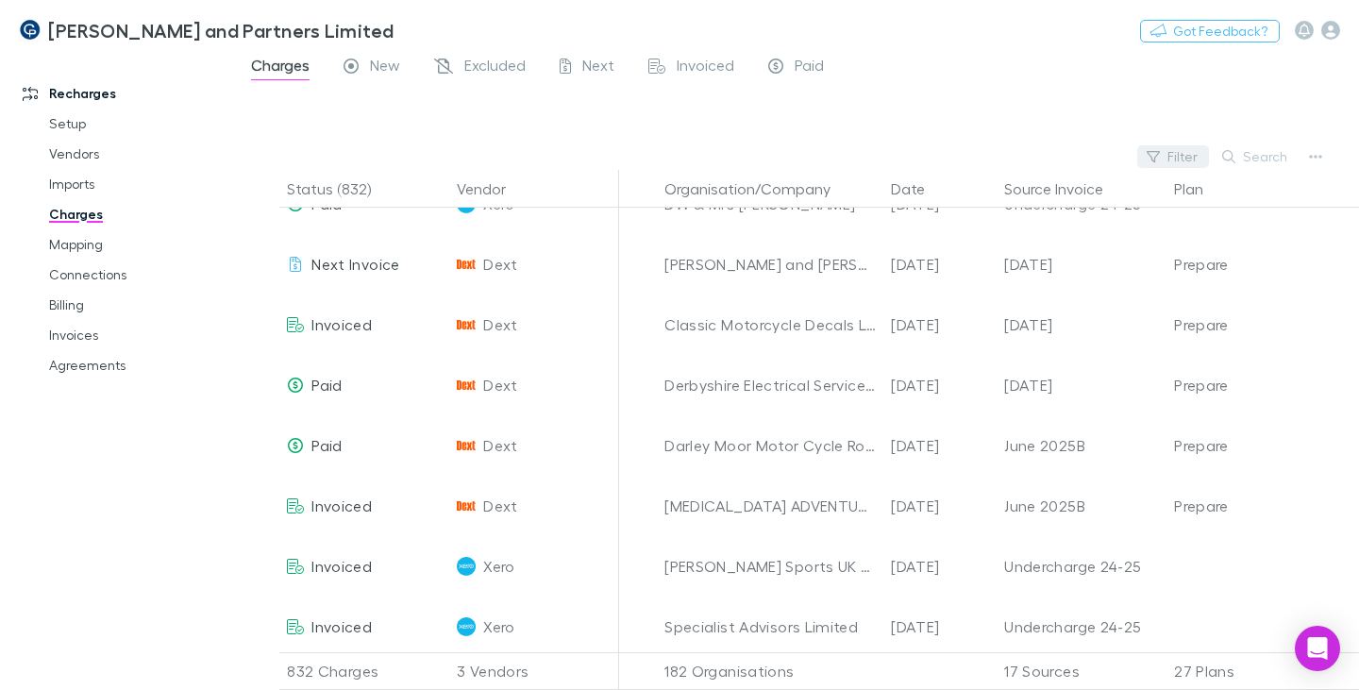
click at [1182, 157] on button "Filter" at bounding box center [1173, 156] width 72 height 23
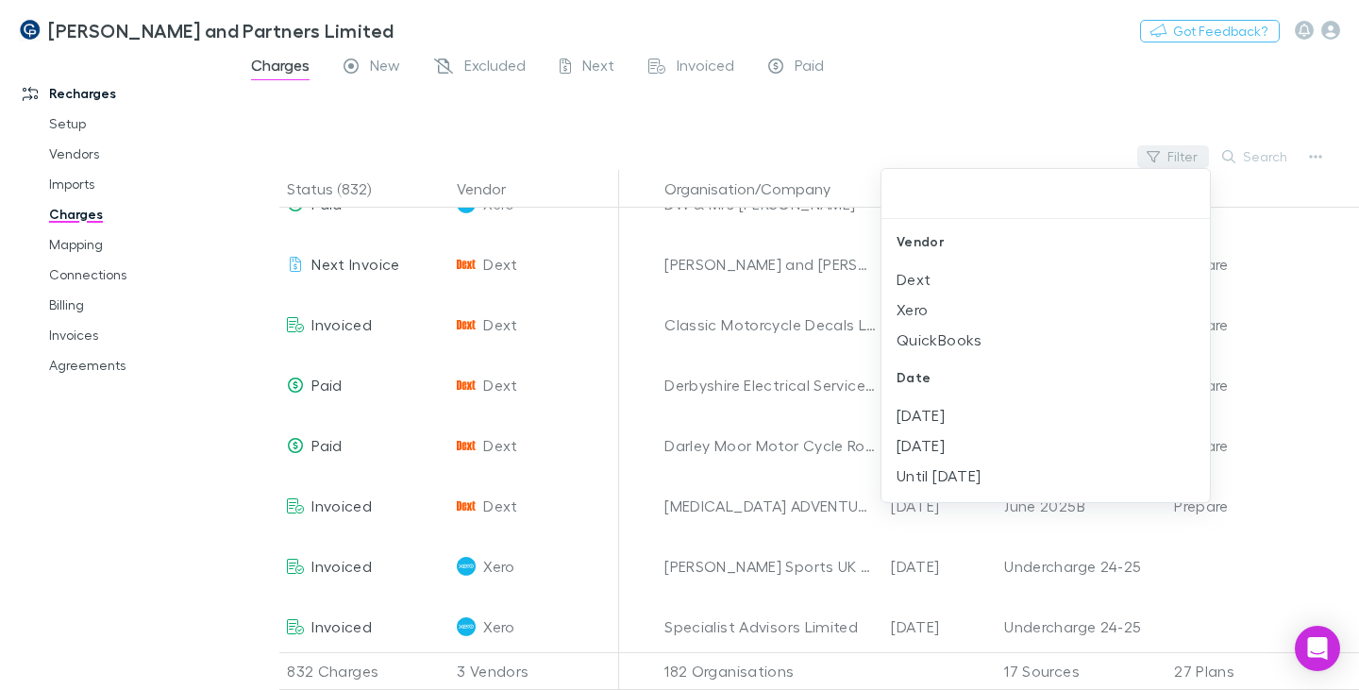
click at [1182, 157] on div at bounding box center [679, 345] width 1359 height 690
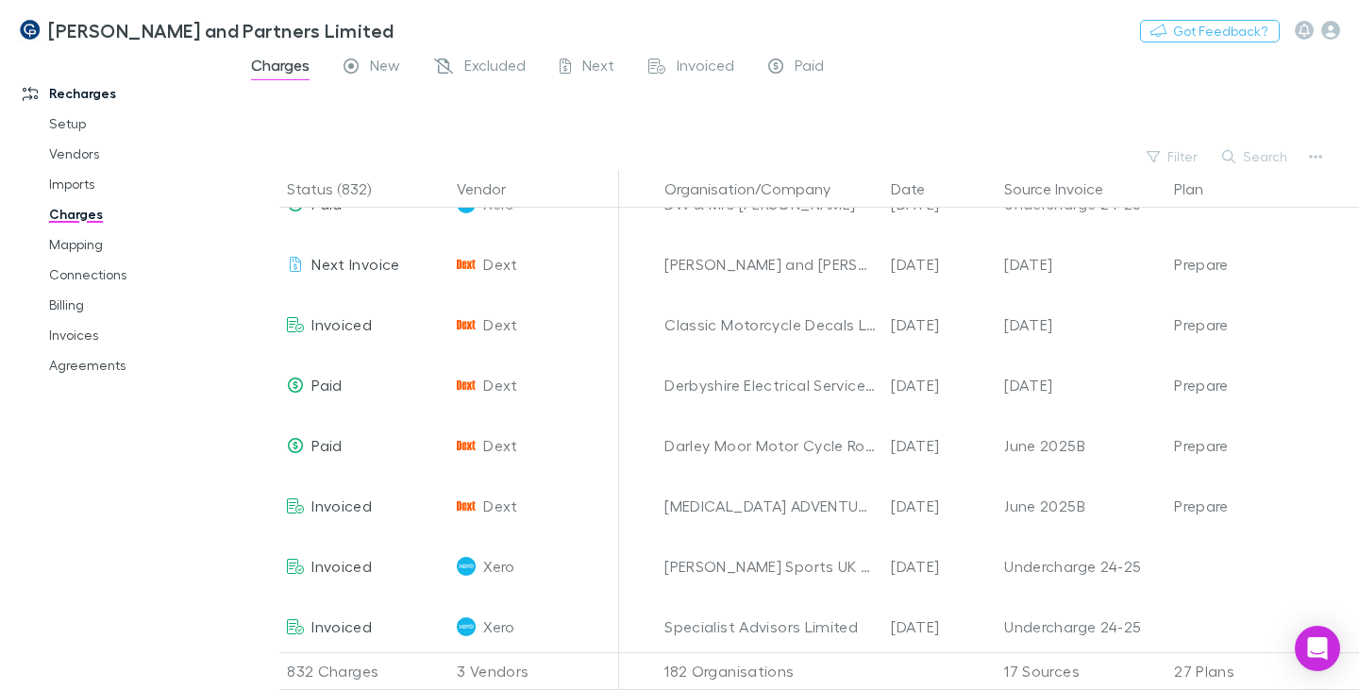
click at [1257, 157] on button "Search" at bounding box center [1255, 156] width 86 height 23
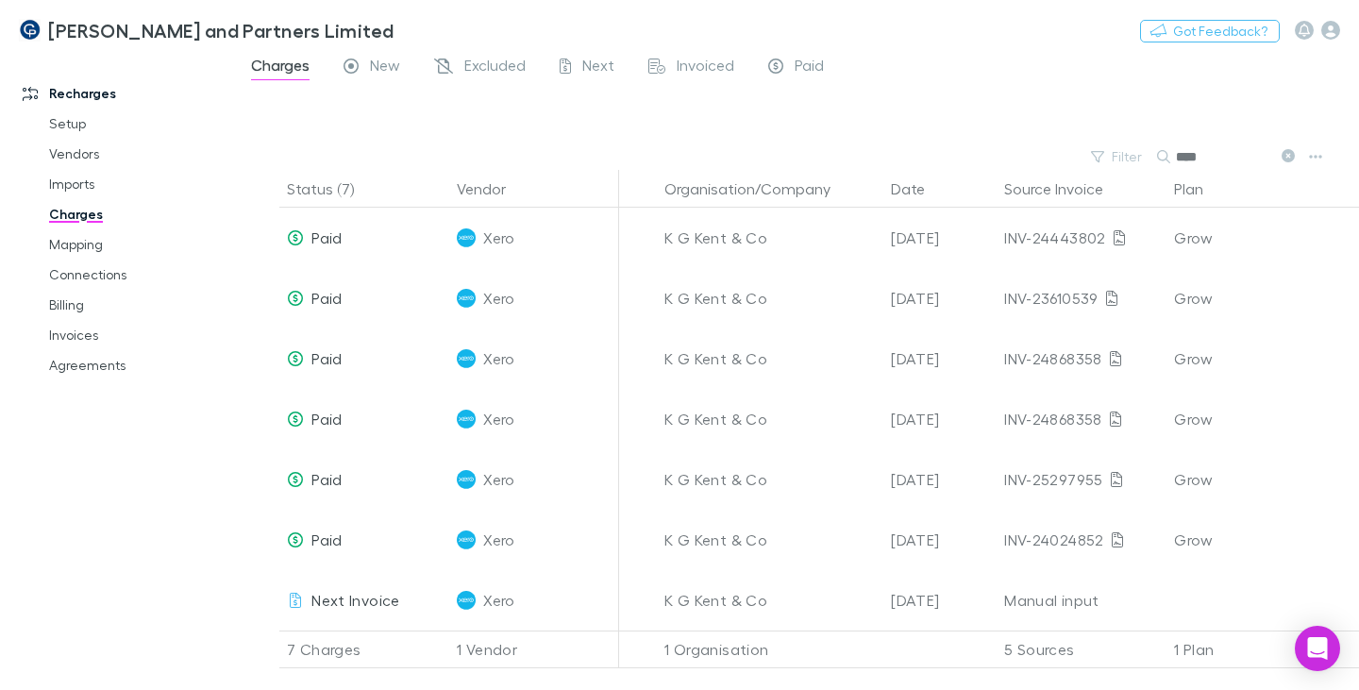
scroll to position [0, 0]
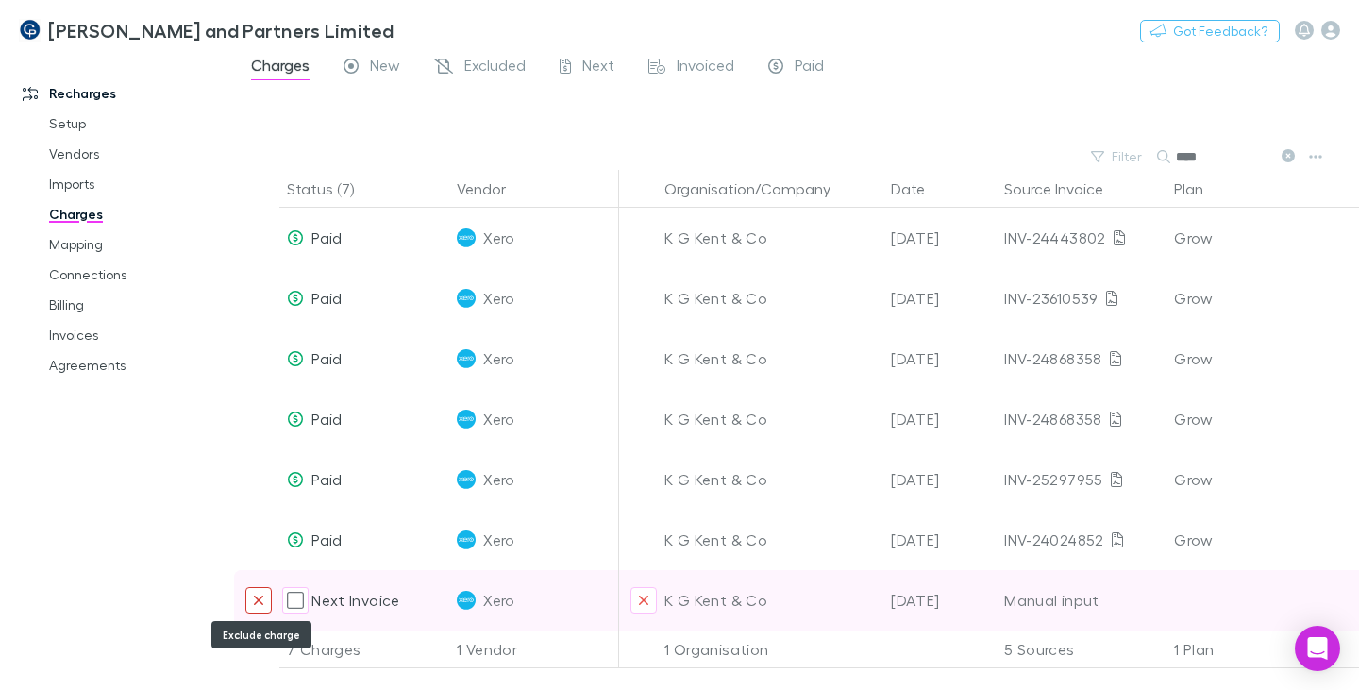
type input "****"
click at [264, 600] on icon "Exclude charge" at bounding box center [258, 600] width 11 height 15
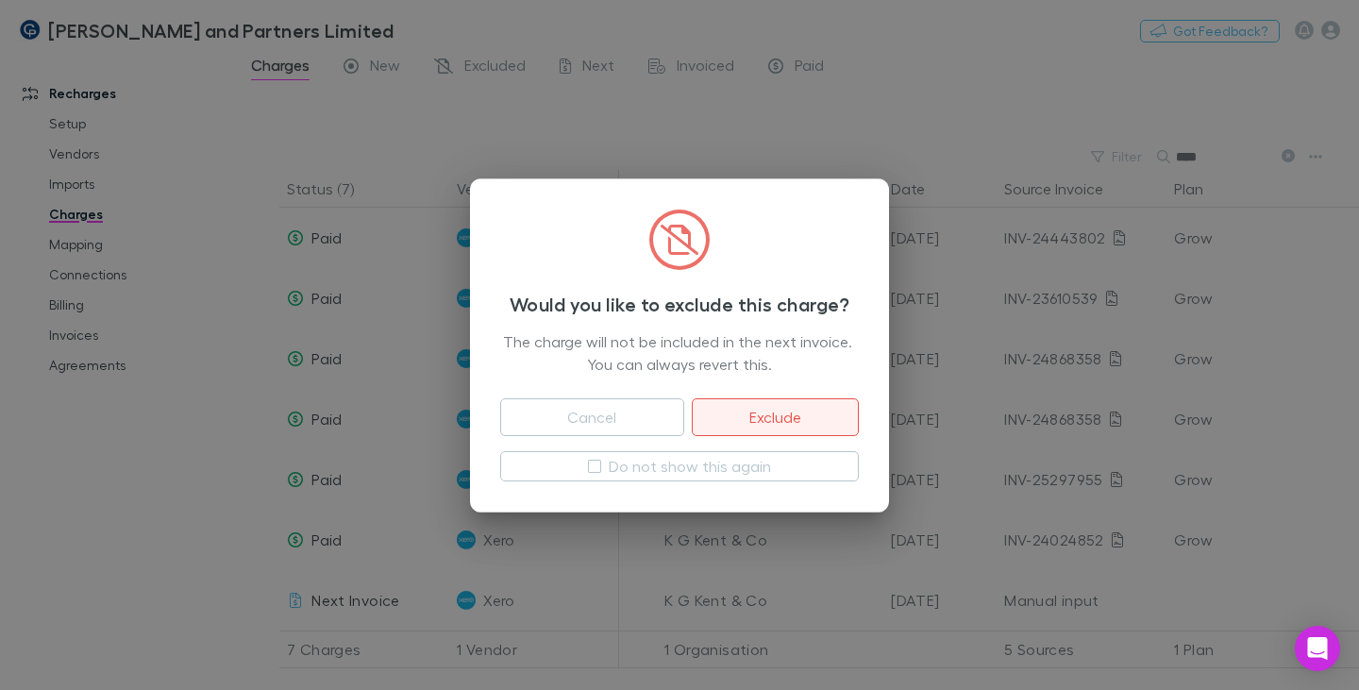
click at [780, 418] on button "Exclude" at bounding box center [775, 417] width 167 height 38
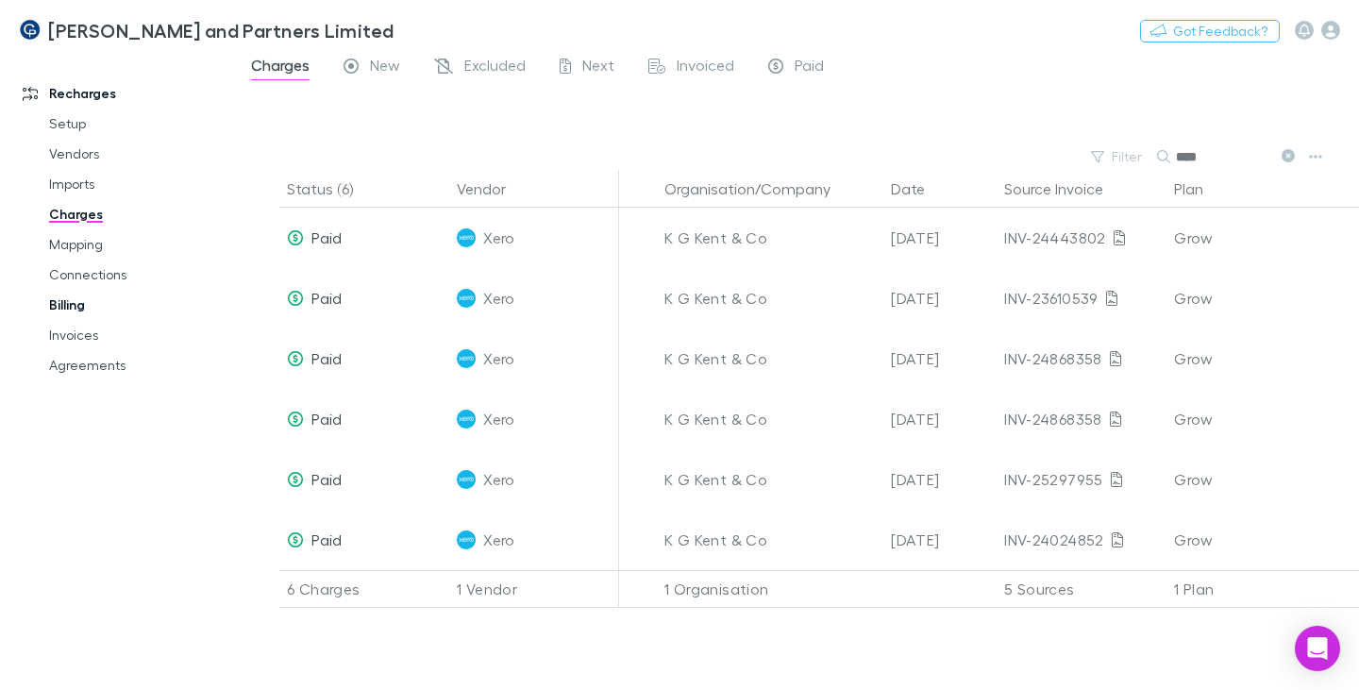
click at [67, 307] on link "Billing" at bounding box center [137, 305] width 214 height 30
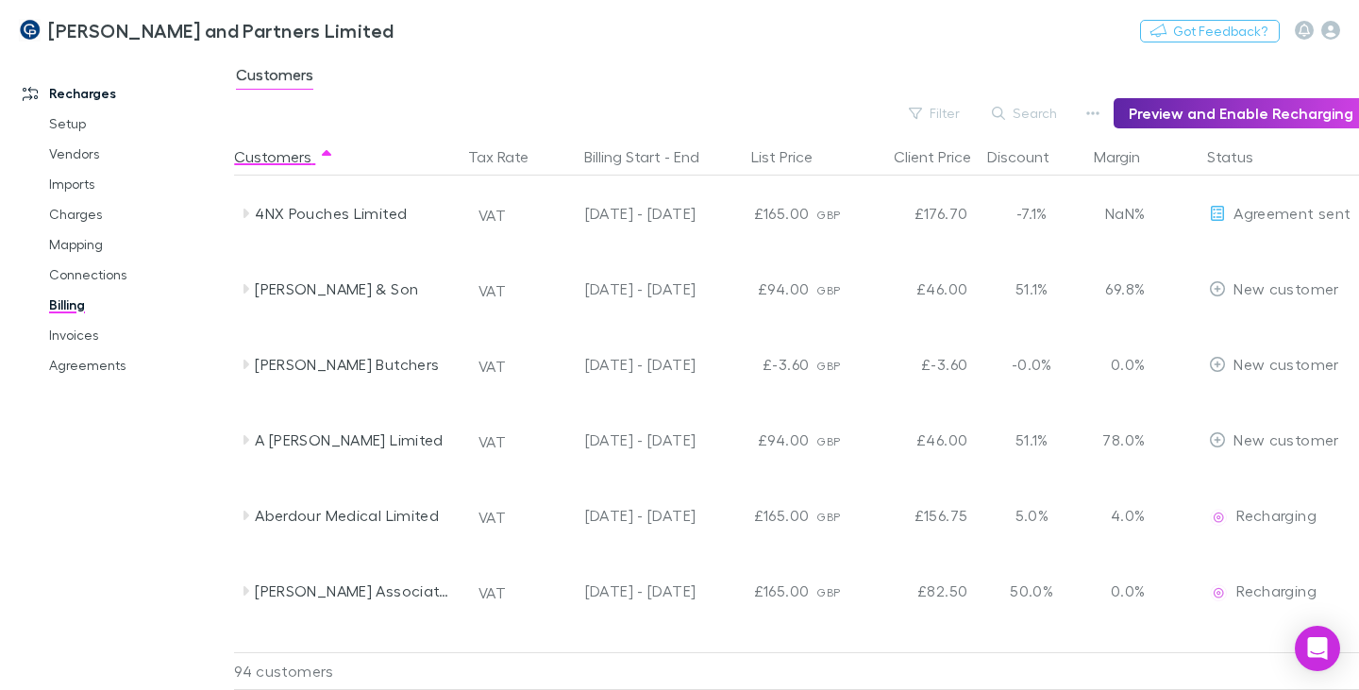
click at [1064, 114] on button "Search" at bounding box center [1025, 113] width 86 height 23
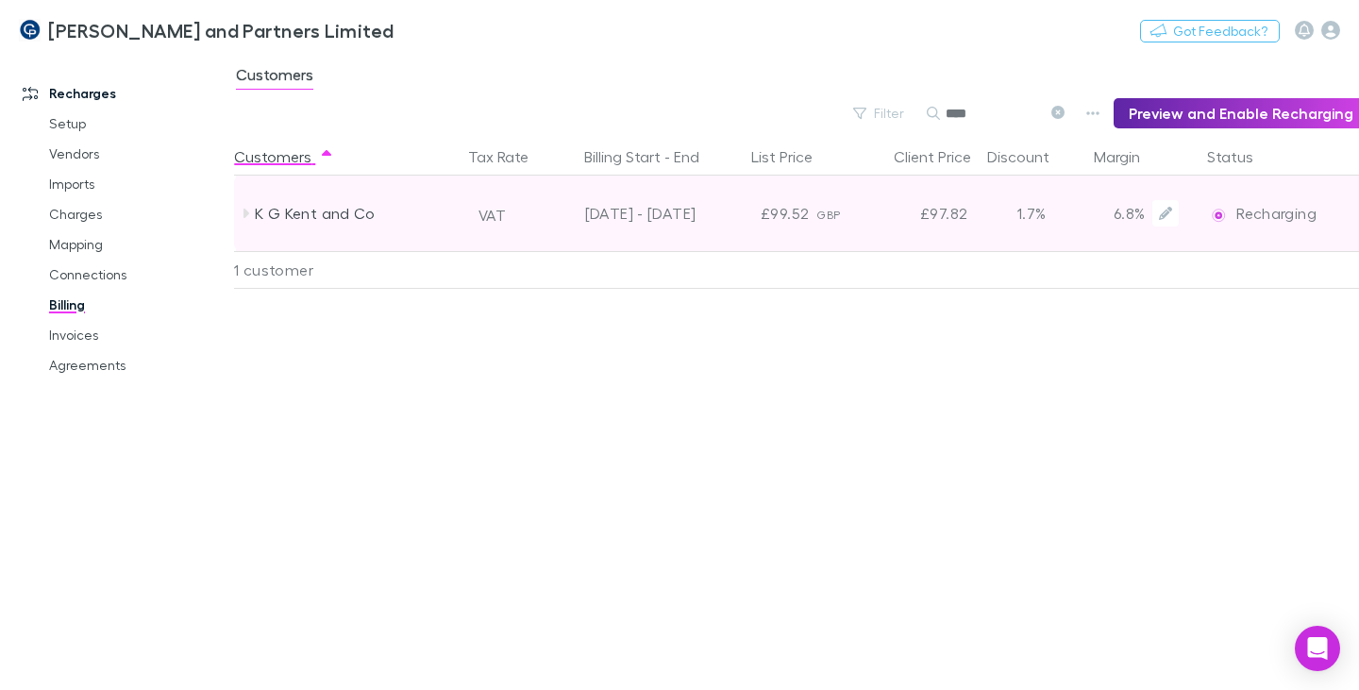
type input "****"
click at [366, 207] on div "K G Kent and Co" at bounding box center [355, 212] width 200 height 75
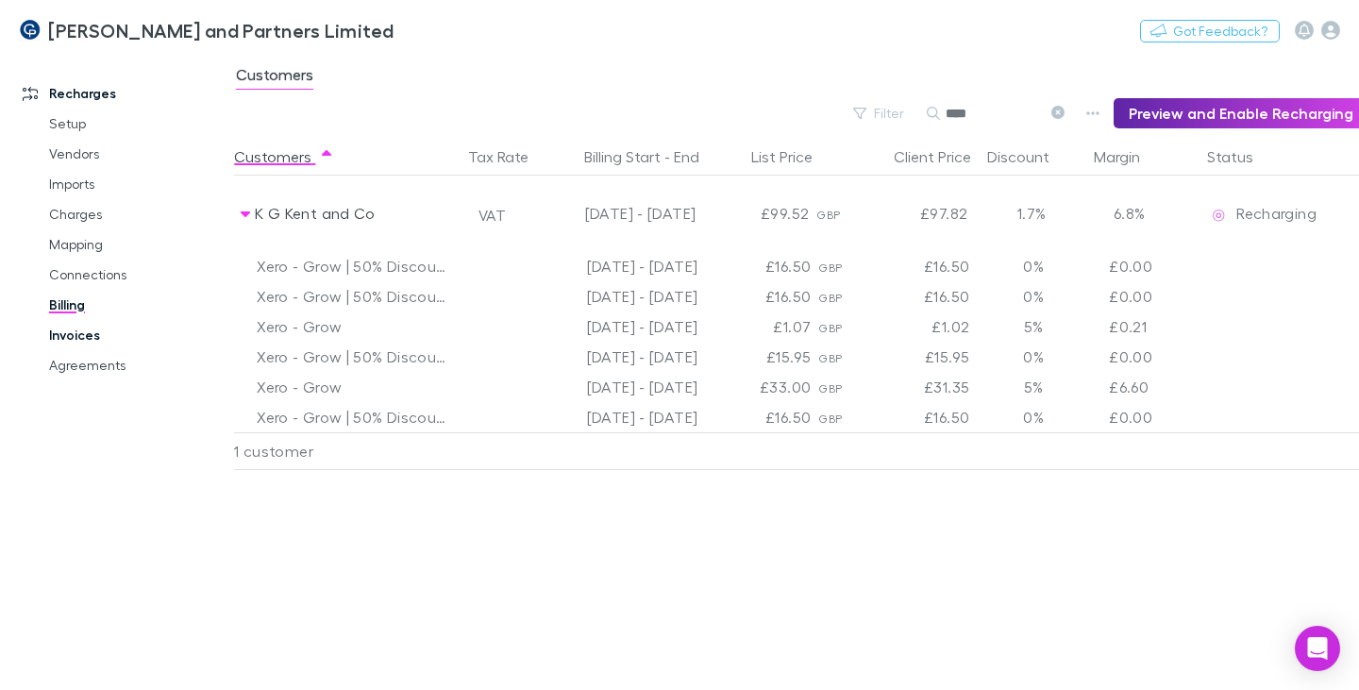
click at [76, 336] on link "Invoices" at bounding box center [137, 335] width 214 height 30
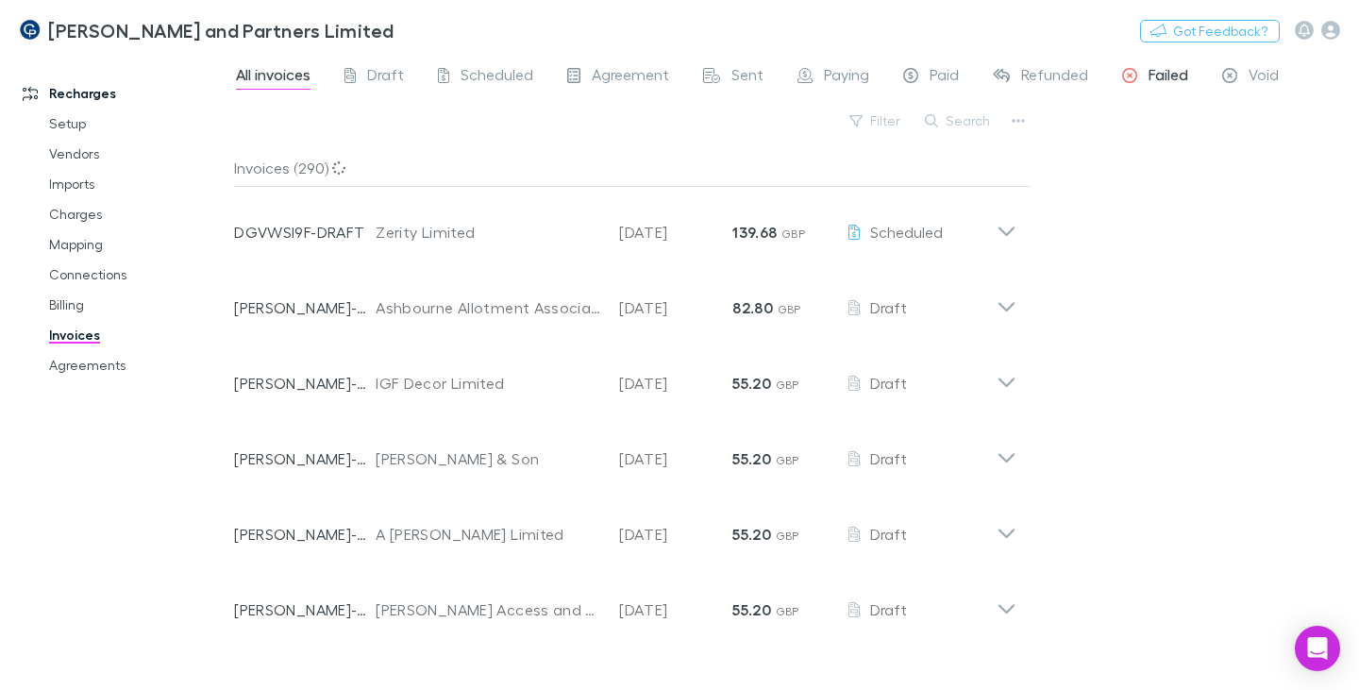
click at [1162, 75] on span "Failed" at bounding box center [1168, 77] width 40 height 25
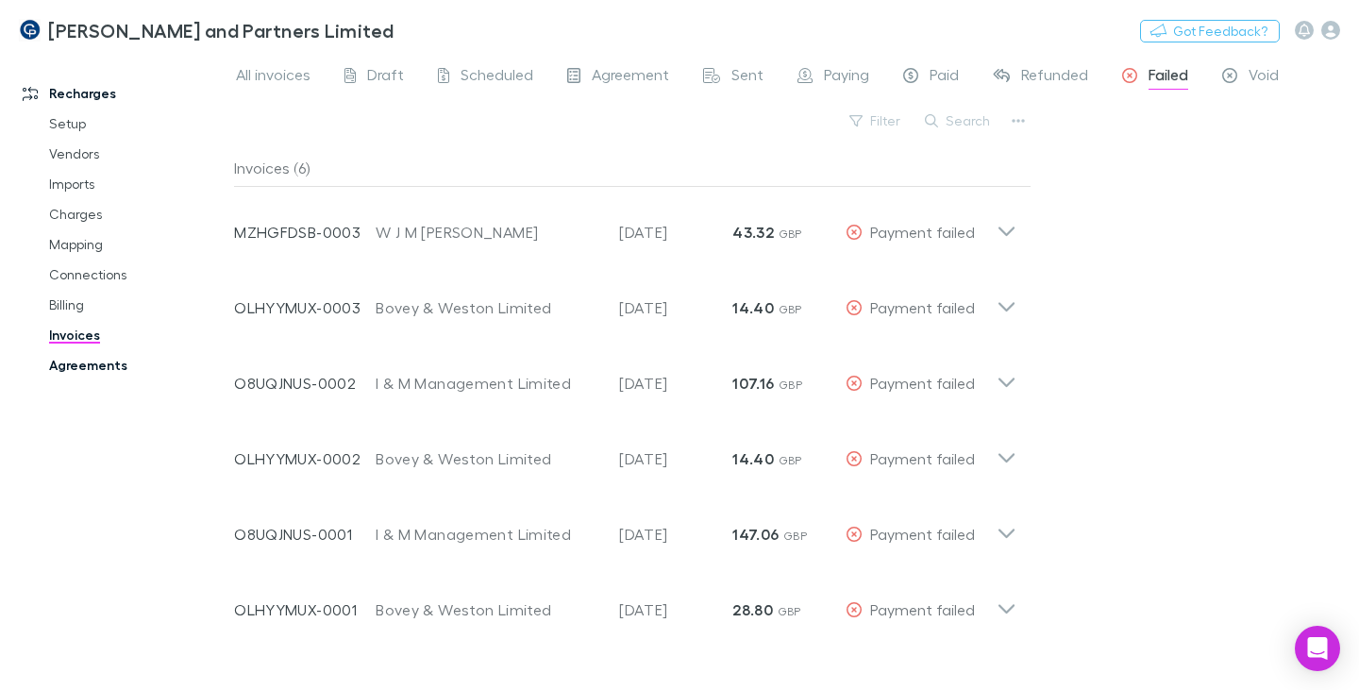
click at [125, 369] on link "Agreements" at bounding box center [137, 365] width 214 height 30
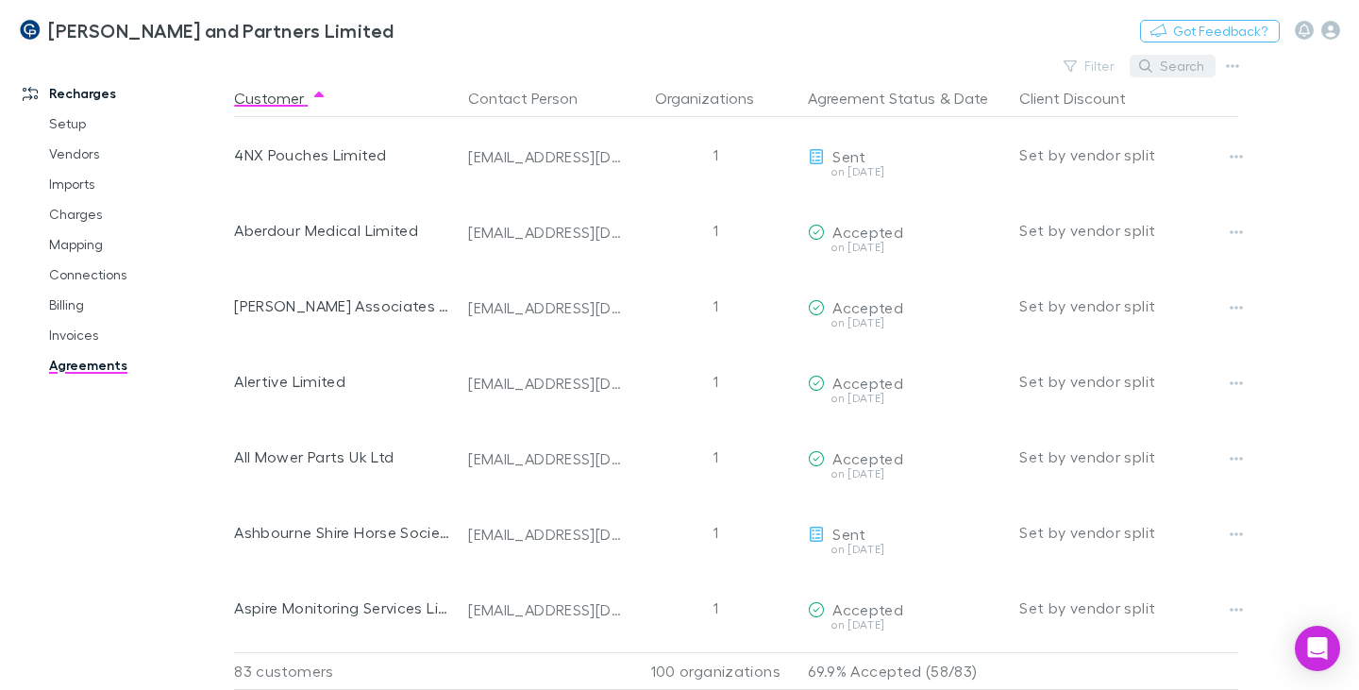
click at [1180, 67] on button "Search" at bounding box center [1172, 66] width 86 height 23
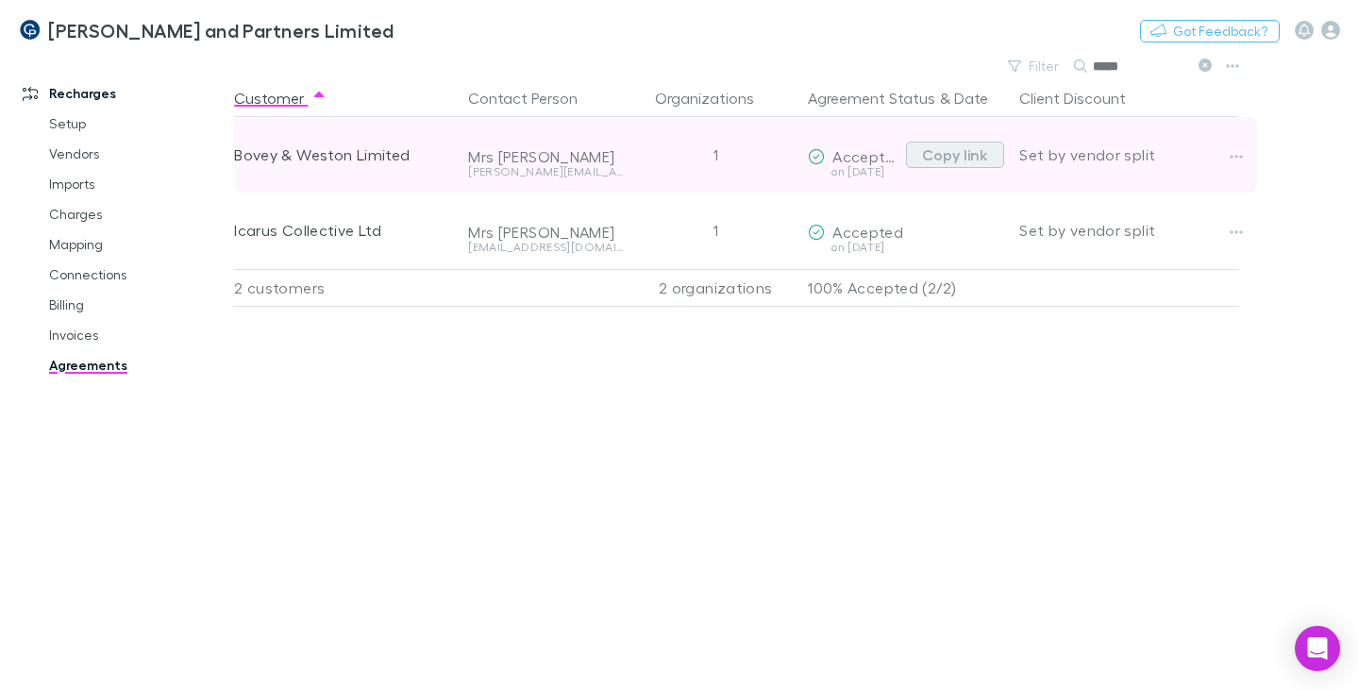
click at [931, 162] on button "Copy link" at bounding box center [955, 155] width 98 height 26
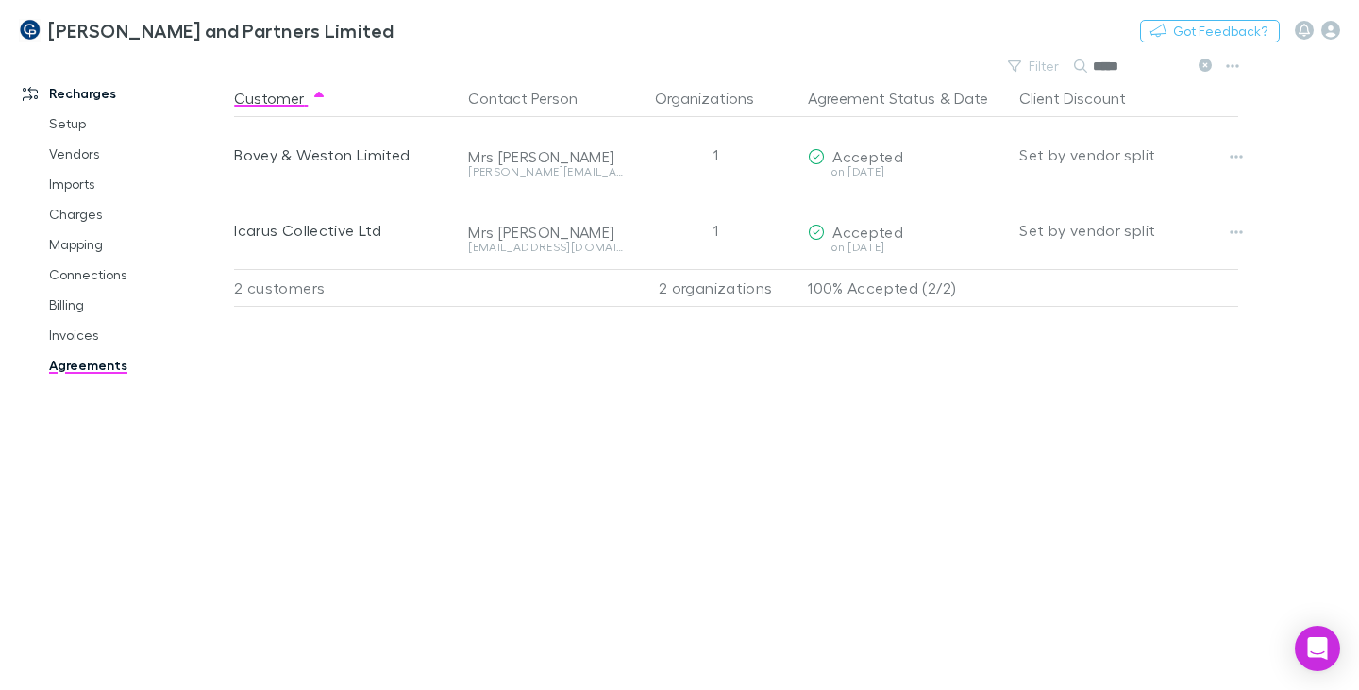
drag, startPoint x: 1092, startPoint y: 70, endPoint x: 1077, endPoint y: 70, distance: 14.2
click at [1077, 70] on div "*****" at bounding box center [1145, 66] width 142 height 23
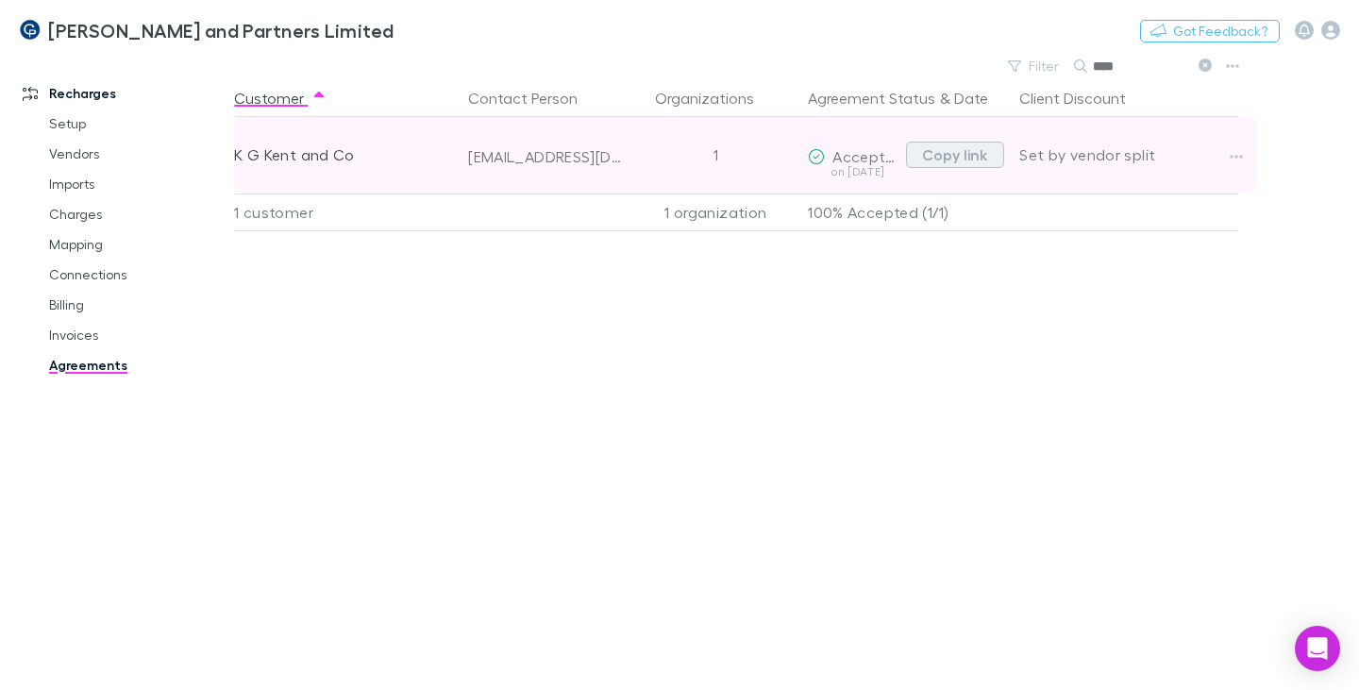
type input "****"
click at [957, 160] on button "Copy link" at bounding box center [955, 155] width 98 height 26
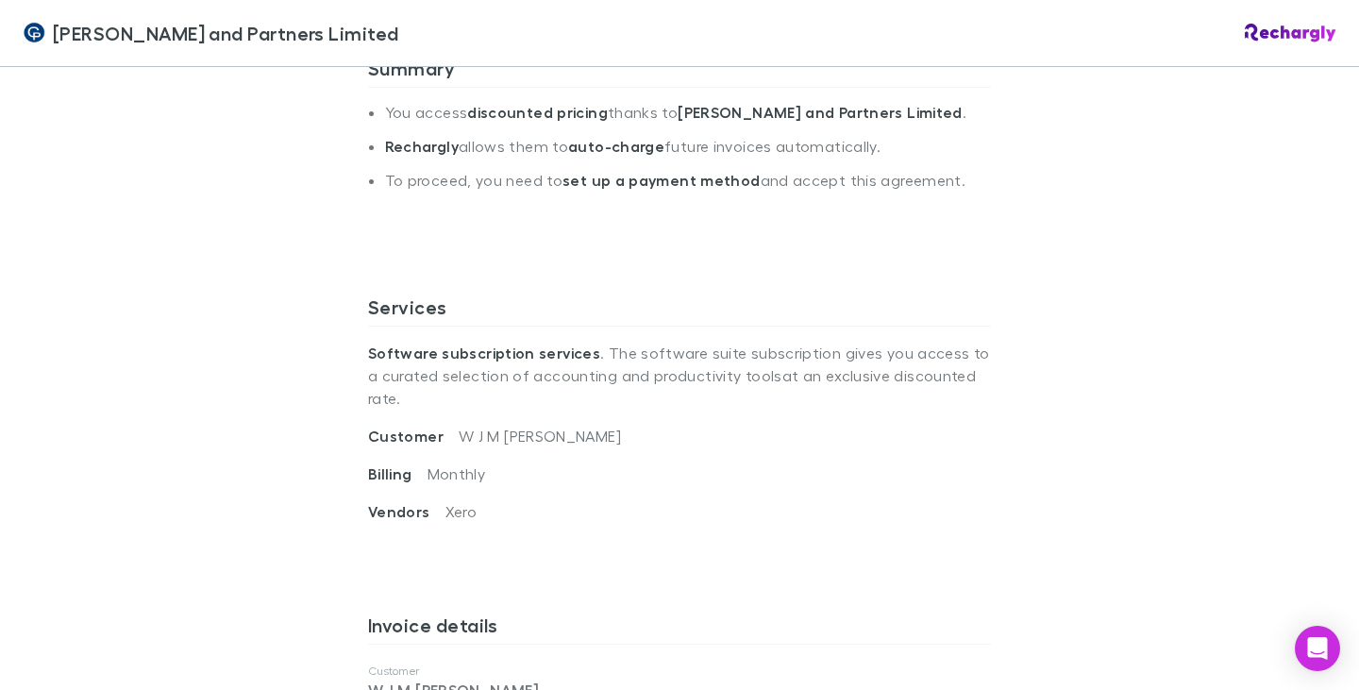
scroll to position [60, 0]
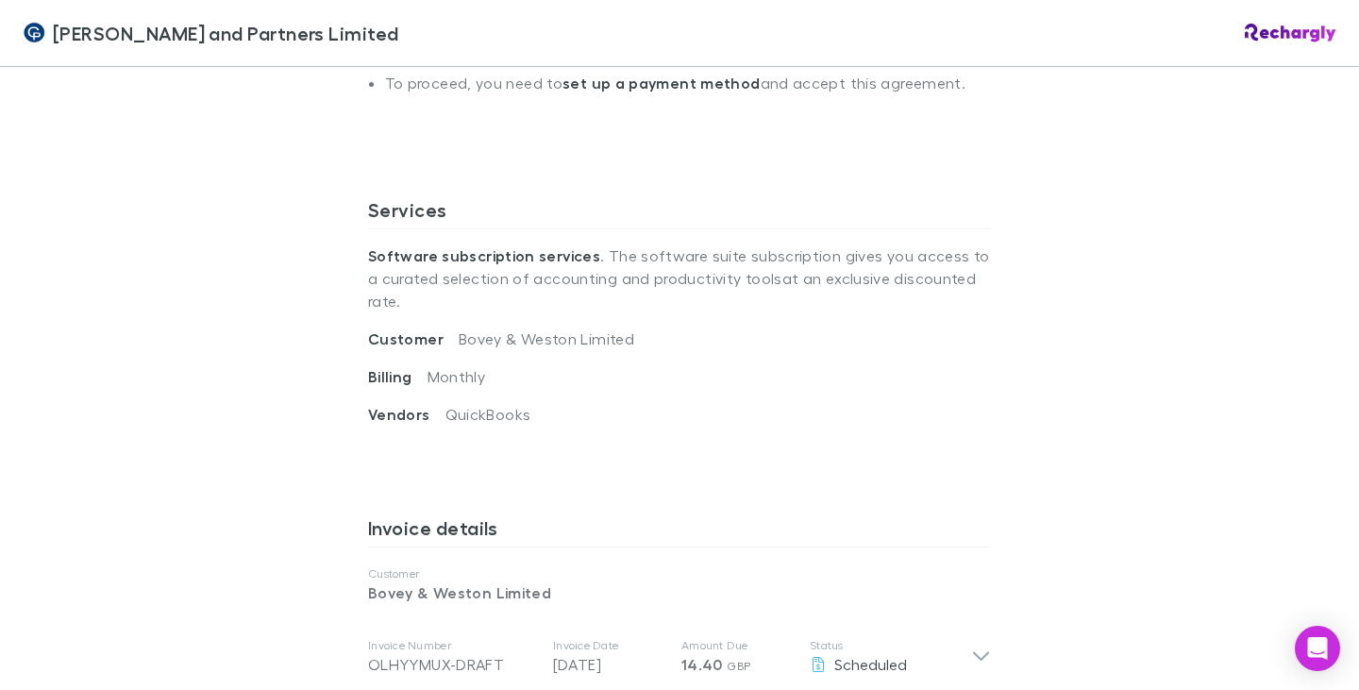
scroll to position [755, 0]
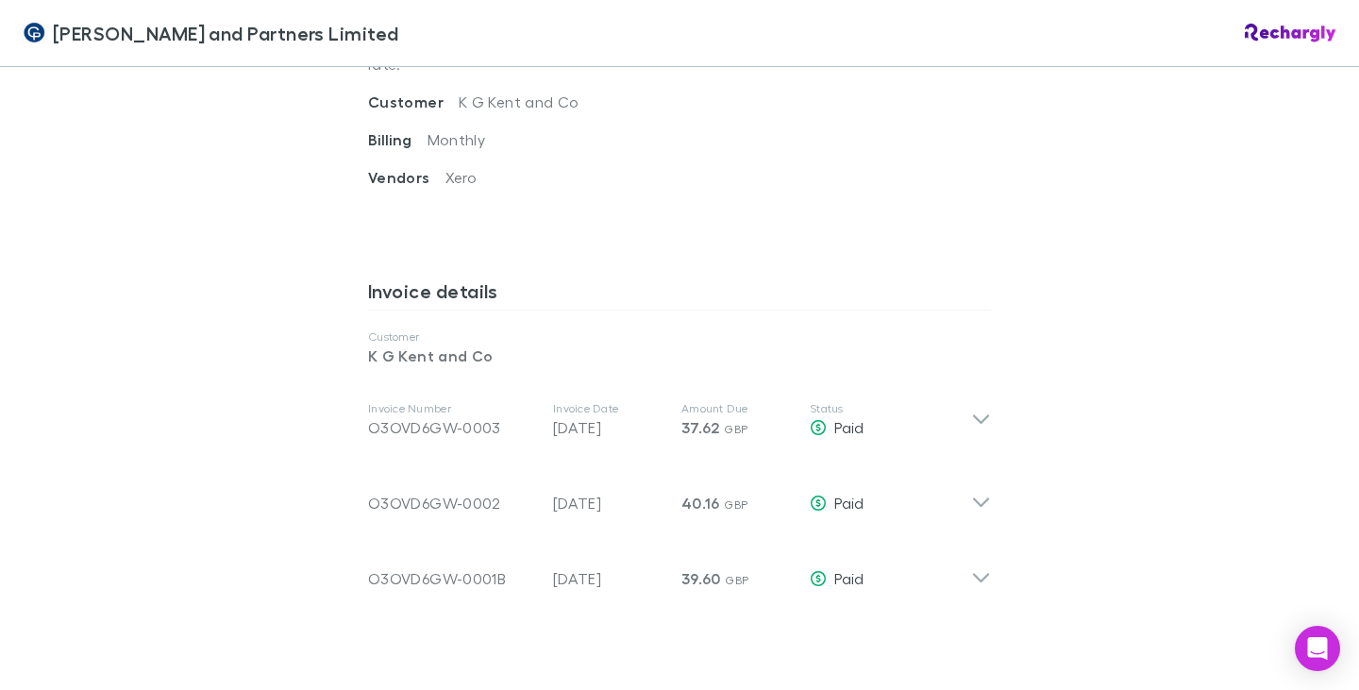
scroll to position [849, 0]
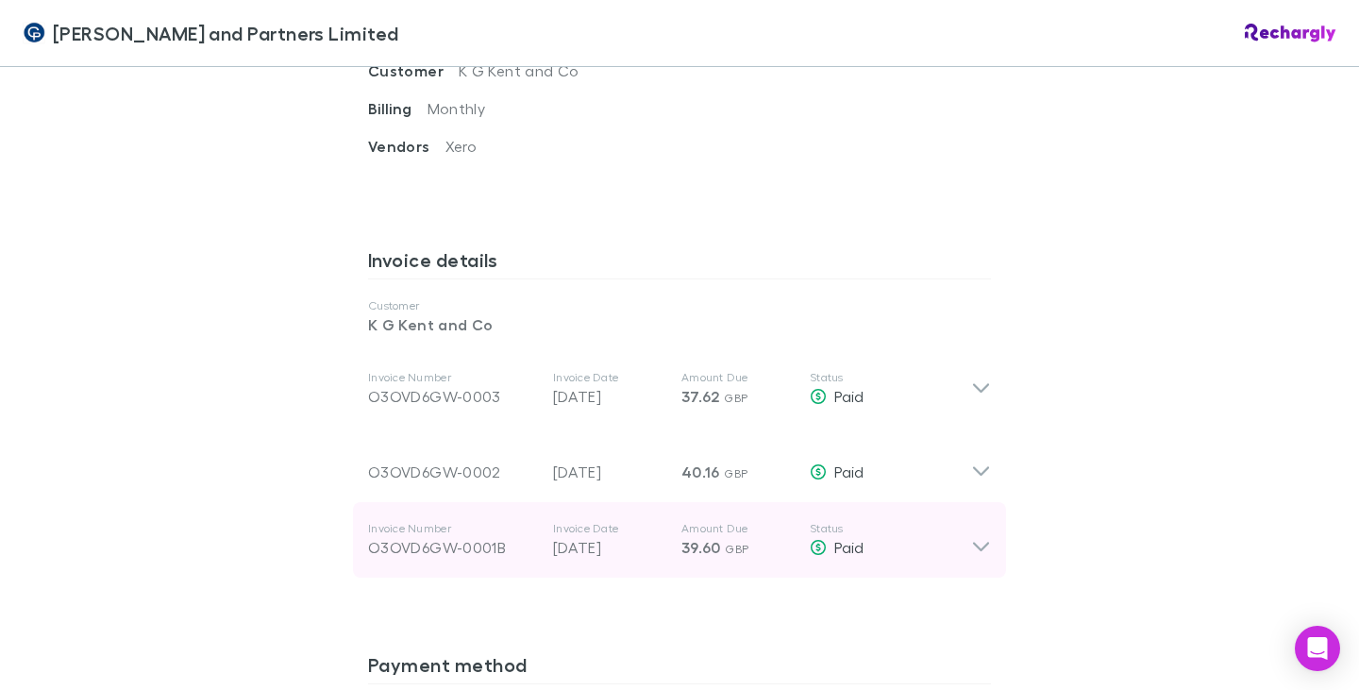
click at [971, 521] on icon at bounding box center [981, 540] width 20 height 38
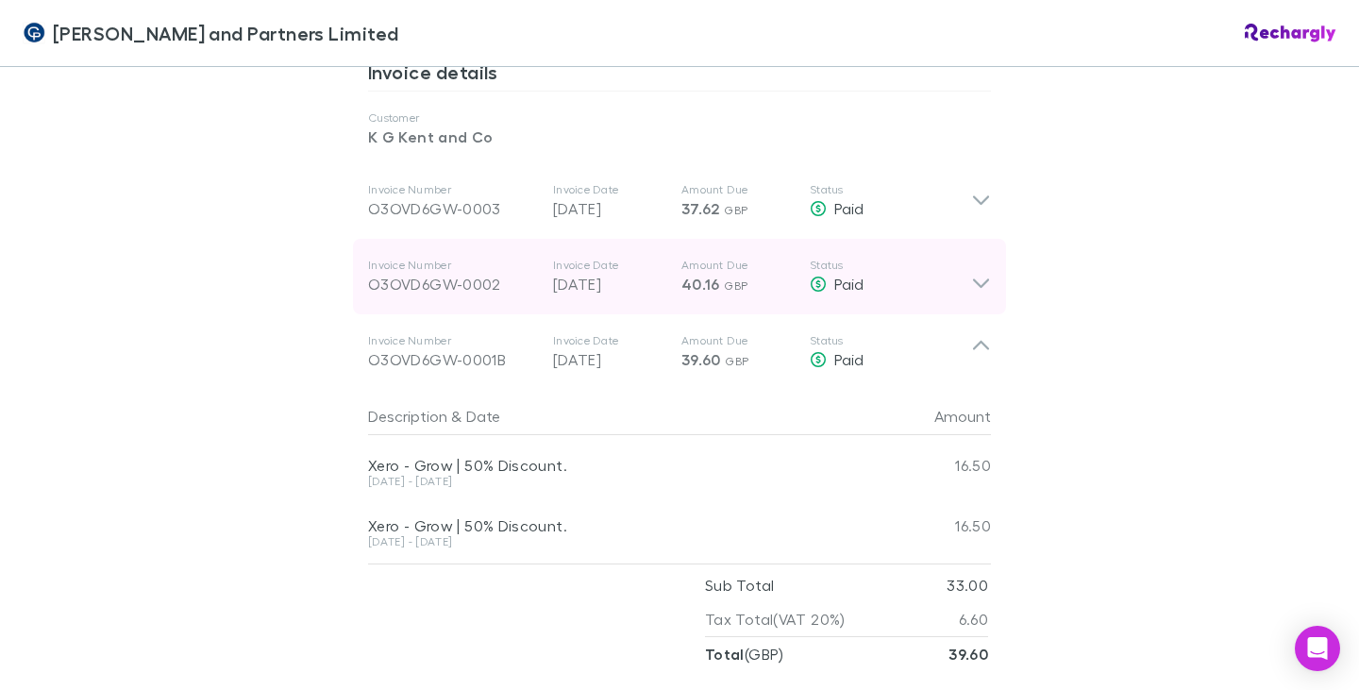
scroll to position [1038, 0]
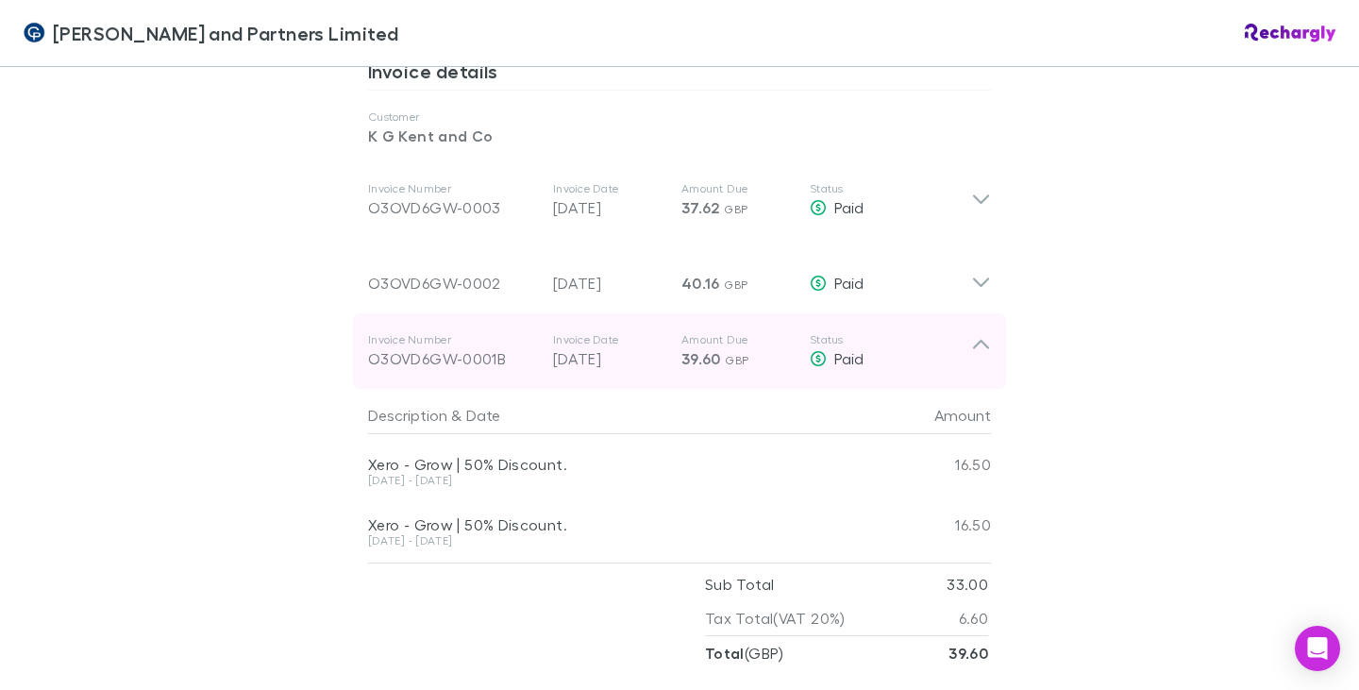
click at [973, 340] on icon at bounding box center [981, 344] width 16 height 9
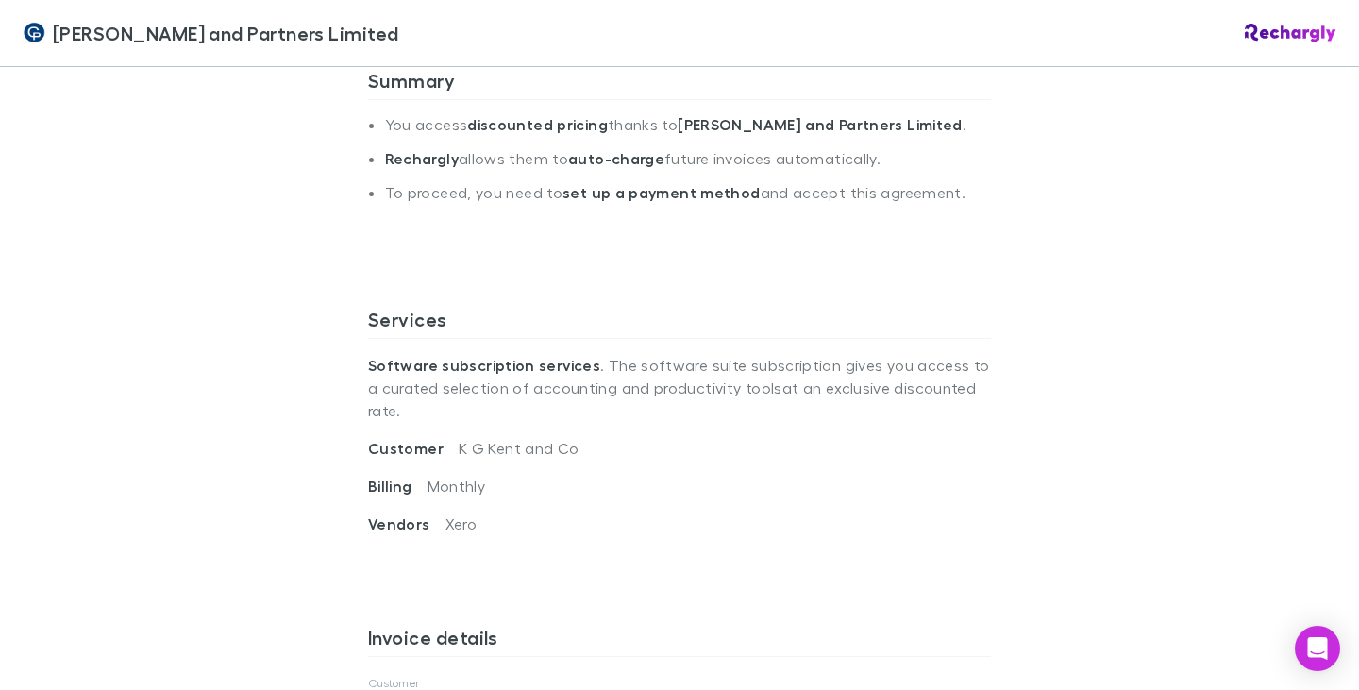
scroll to position [0, 0]
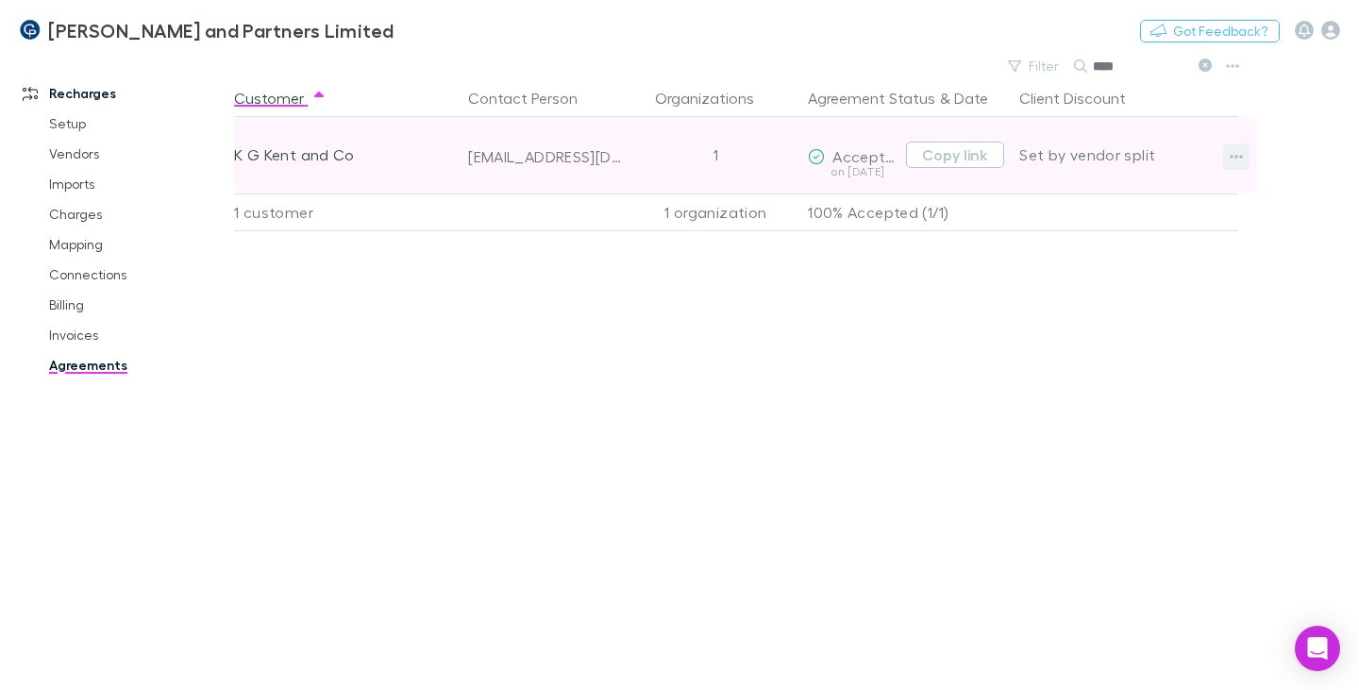
click at [1233, 155] on icon "button" at bounding box center [1235, 156] width 13 height 15
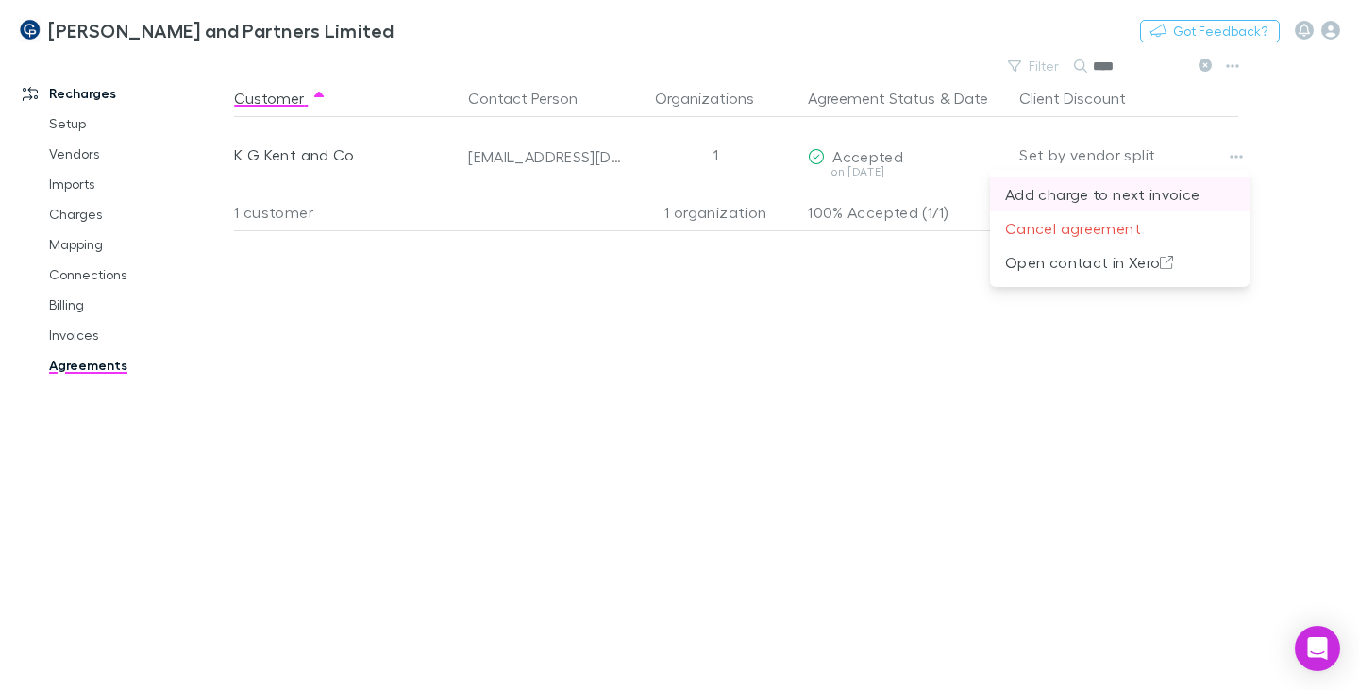
click at [1154, 192] on p "Add charge to next invoice" at bounding box center [1119, 194] width 229 height 23
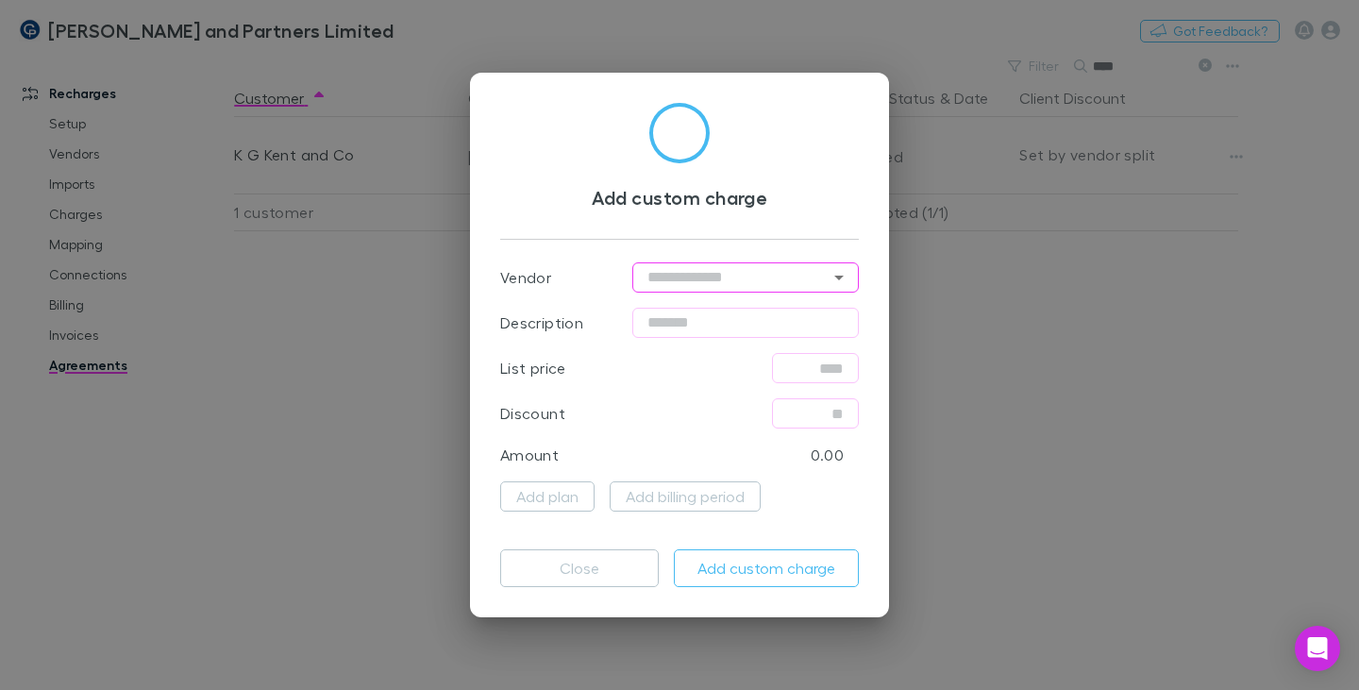
click at [843, 275] on icon "Open" at bounding box center [838, 277] width 23 height 23
click at [663, 318] on li "Xero" at bounding box center [745, 317] width 226 height 34
type input "****"
click at [795, 369] on input "text" at bounding box center [815, 368] width 87 height 30
click at [802, 372] on input "******" at bounding box center [815, 368] width 87 height 30
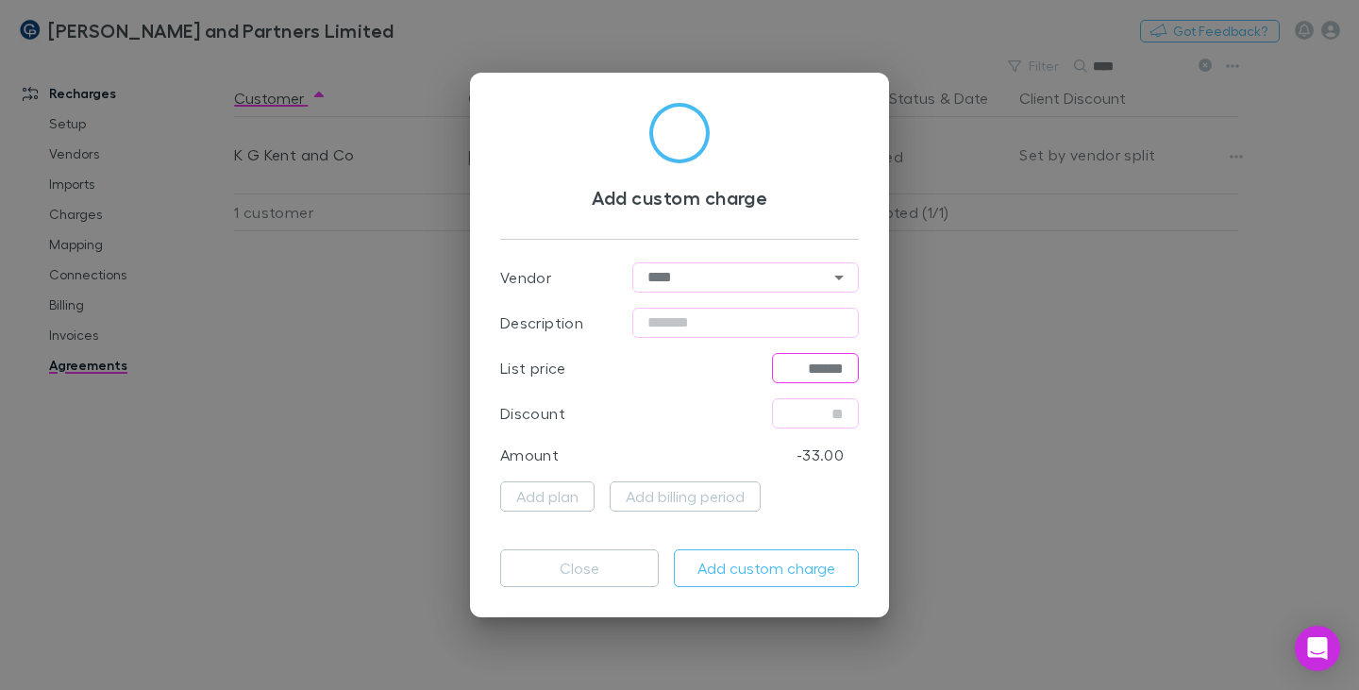
type input "*****"
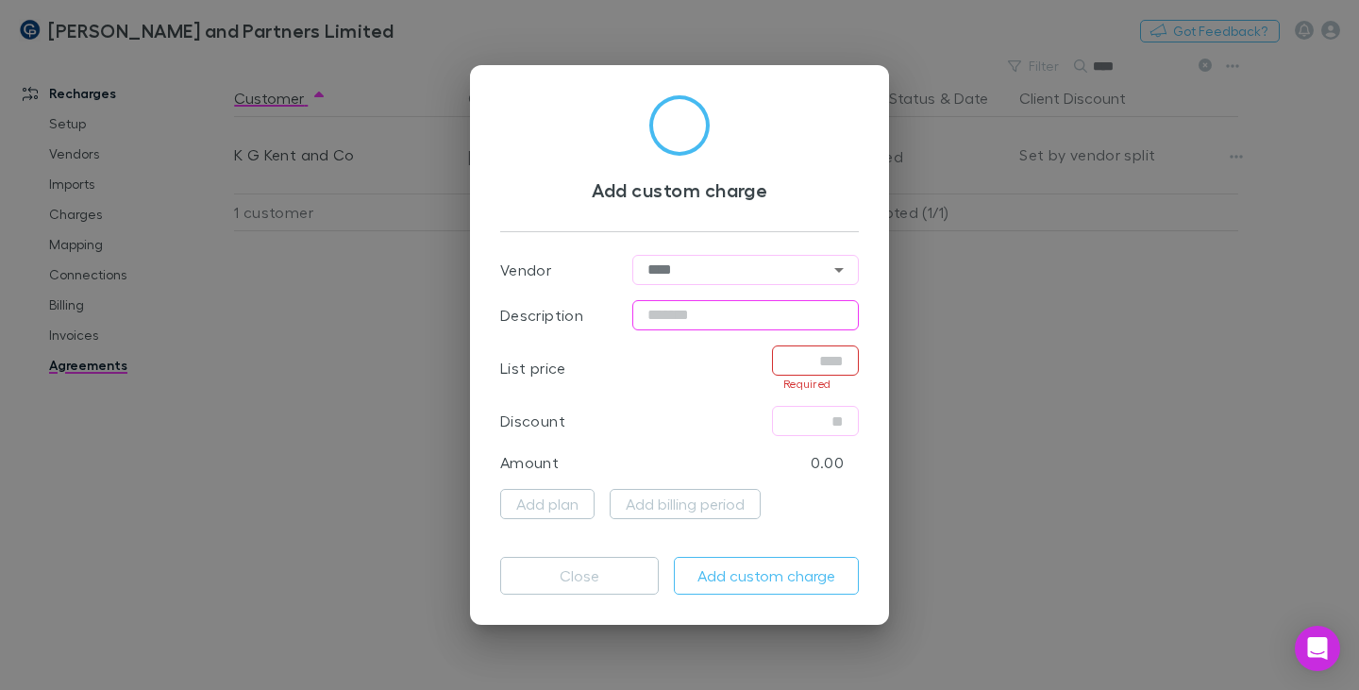
click at [706, 317] on input "text" at bounding box center [745, 315] width 226 height 30
type input "******"
click at [792, 360] on input "text" at bounding box center [815, 360] width 87 height 30
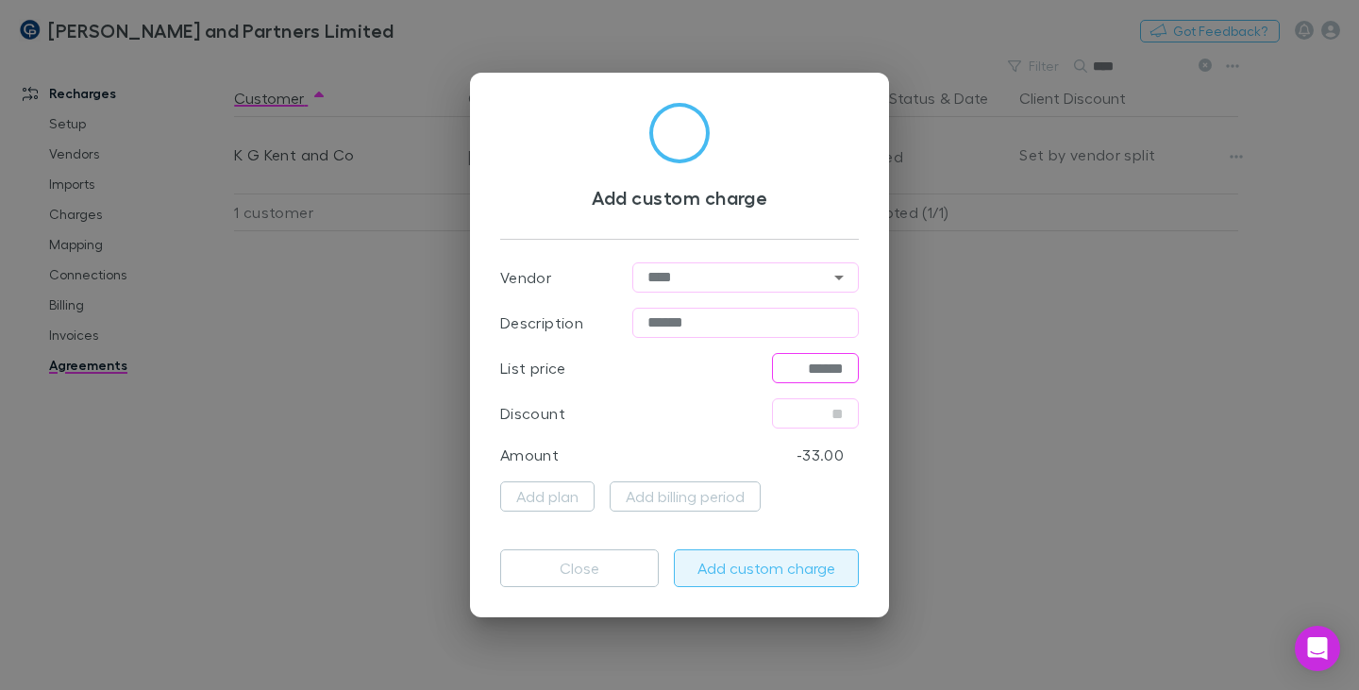
type input "******"
click at [768, 559] on button "Add custom charge" at bounding box center [766, 568] width 185 height 38
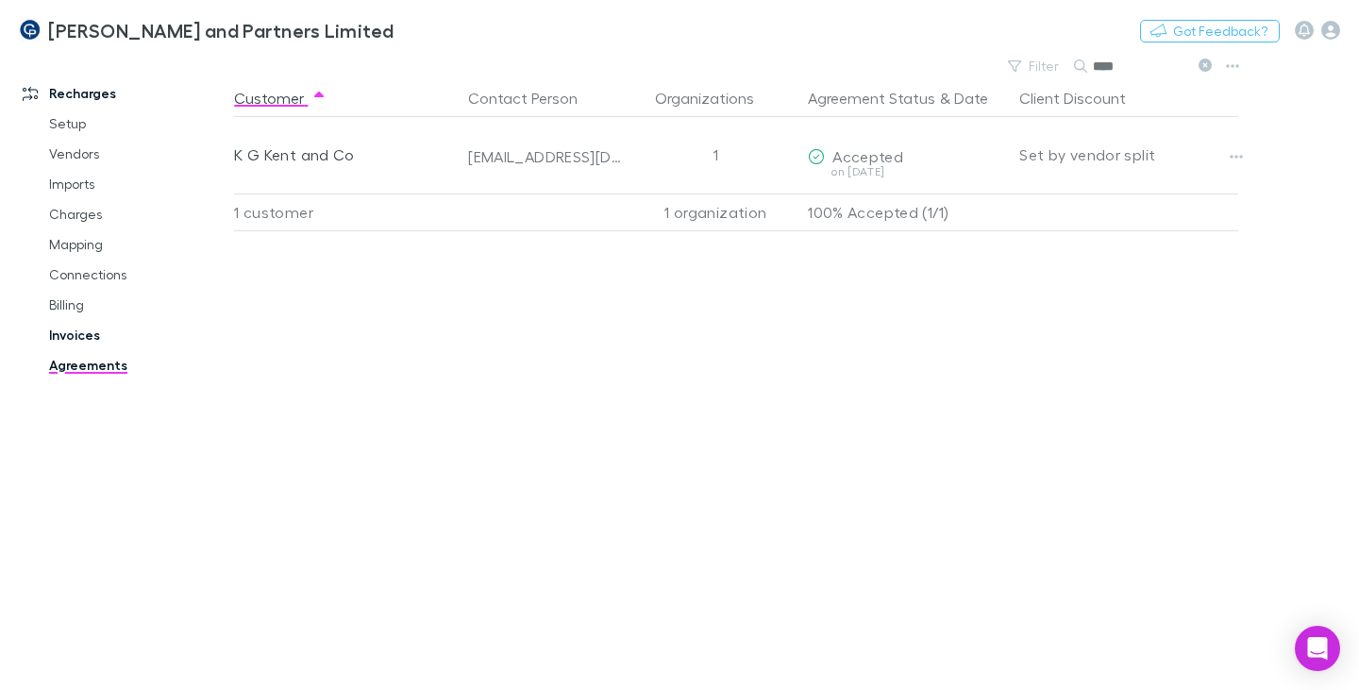
click at [92, 329] on link "Invoices" at bounding box center [137, 335] width 214 height 30
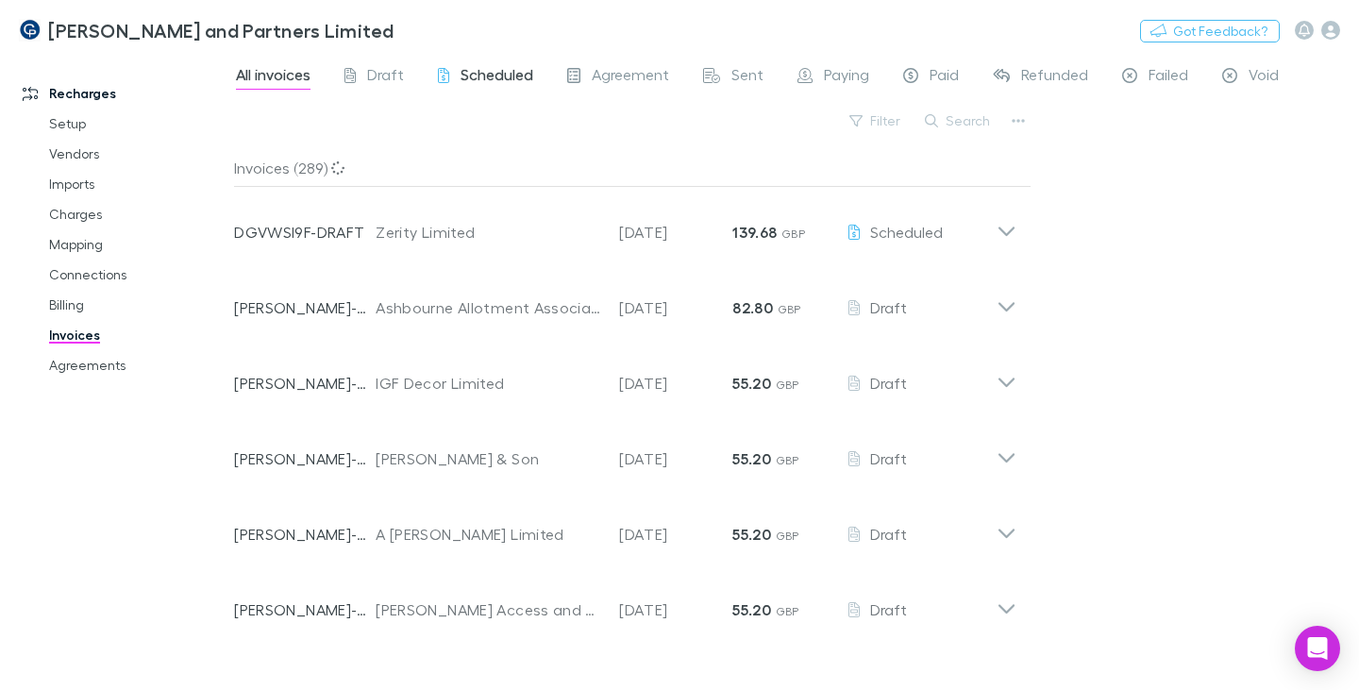
click at [501, 75] on span "Scheduled" at bounding box center [496, 77] width 73 height 25
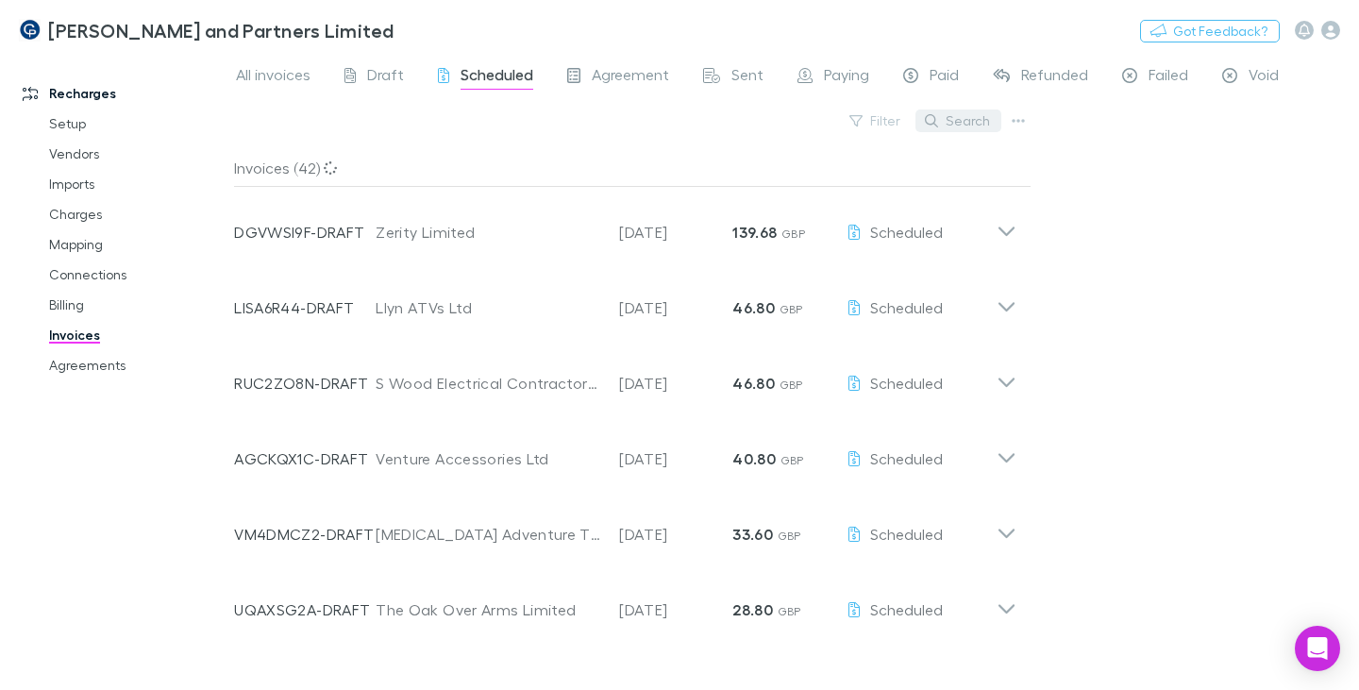
click at [987, 111] on button "Search" at bounding box center [958, 120] width 86 height 23
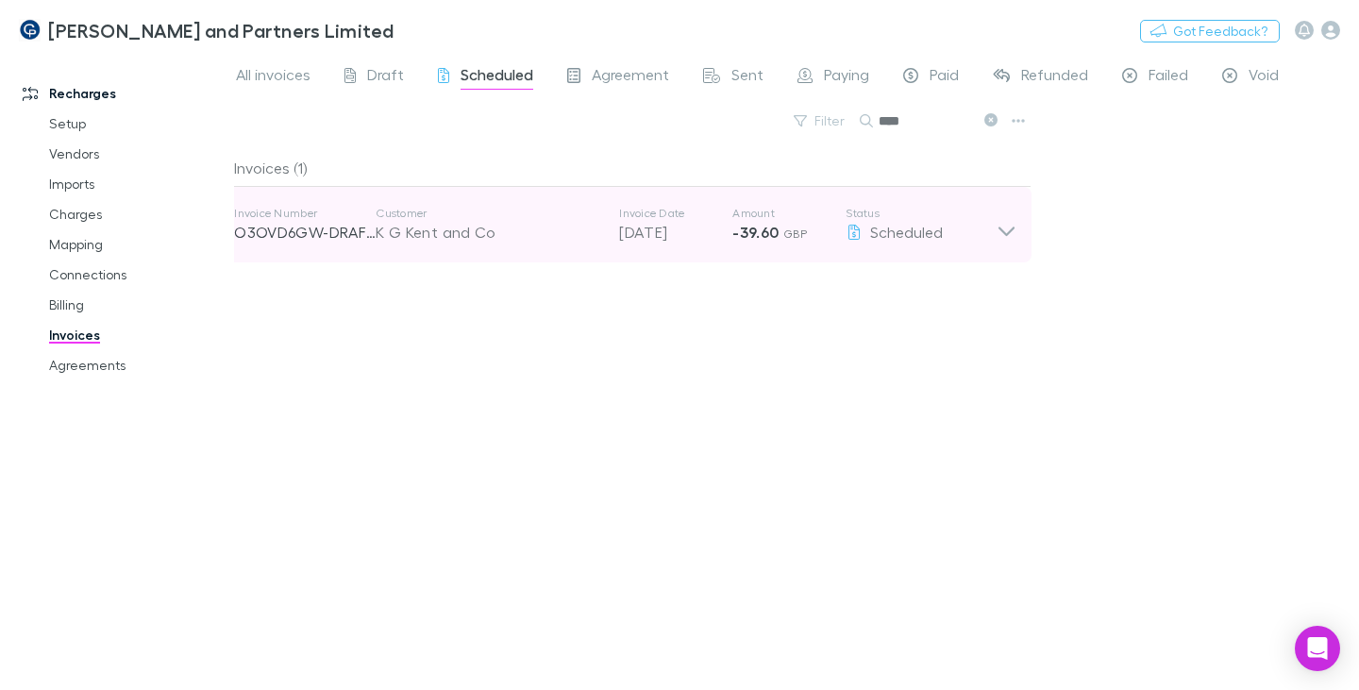
type input "****"
click at [1005, 232] on icon at bounding box center [1006, 230] width 16 height 9
